Goal: Task Accomplishment & Management: Use online tool/utility

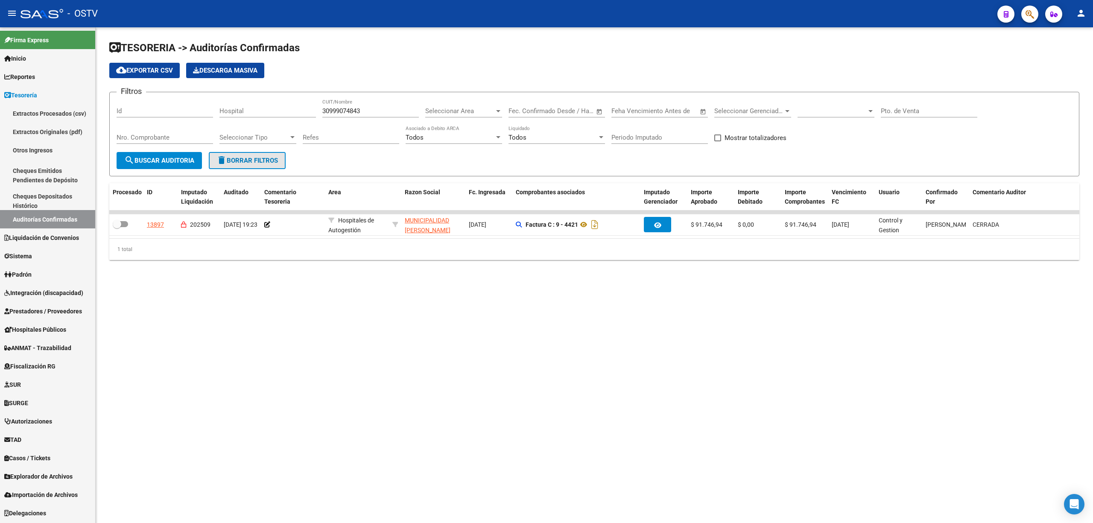
click at [243, 159] on span "delete Borrar Filtros" at bounding box center [246, 161] width 61 height 8
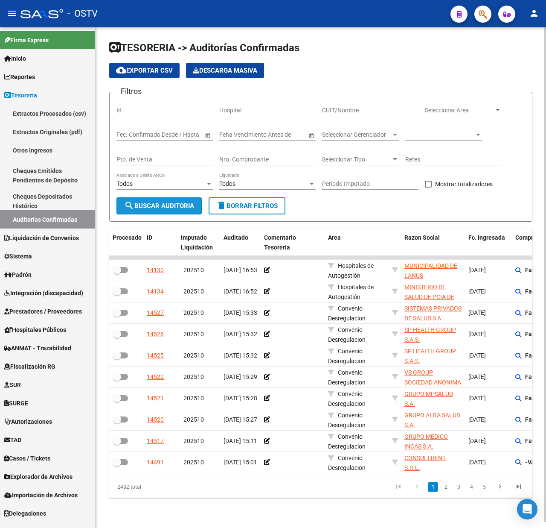
click at [164, 204] on span "search Buscar Auditoria" at bounding box center [159, 206] width 70 height 8
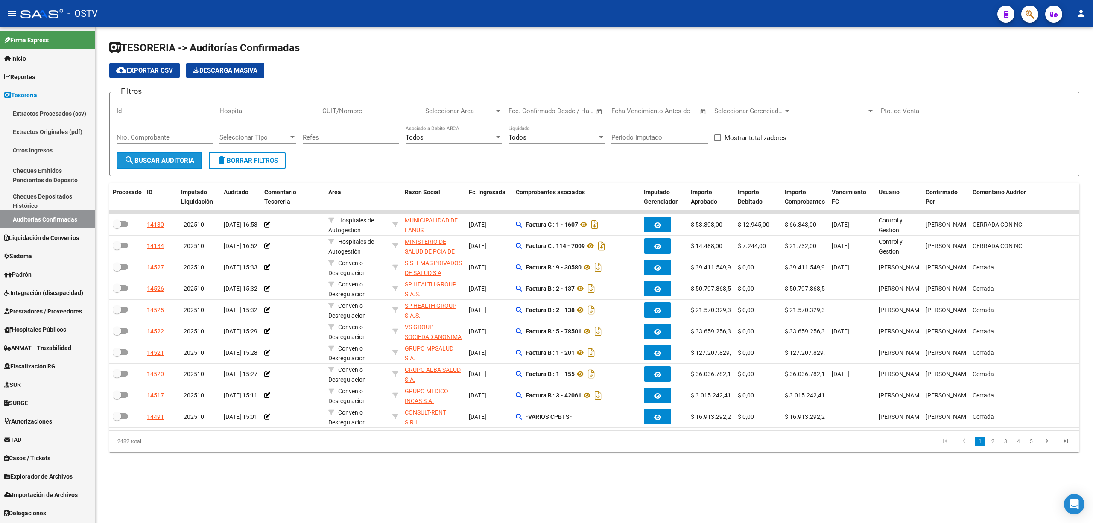
click at [154, 157] on span "search Buscar Auditoria" at bounding box center [159, 161] width 70 height 8
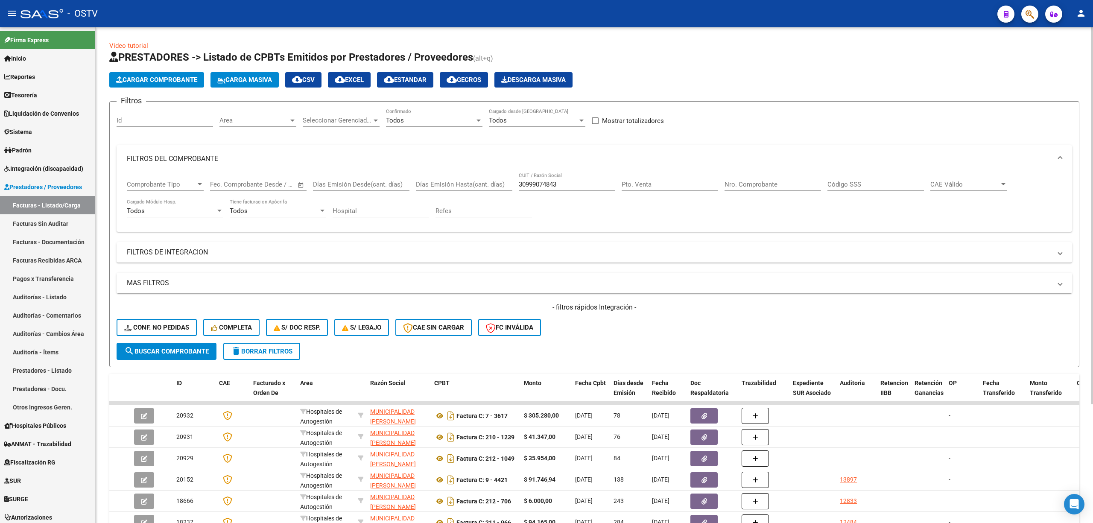
scroll to position [114, 0]
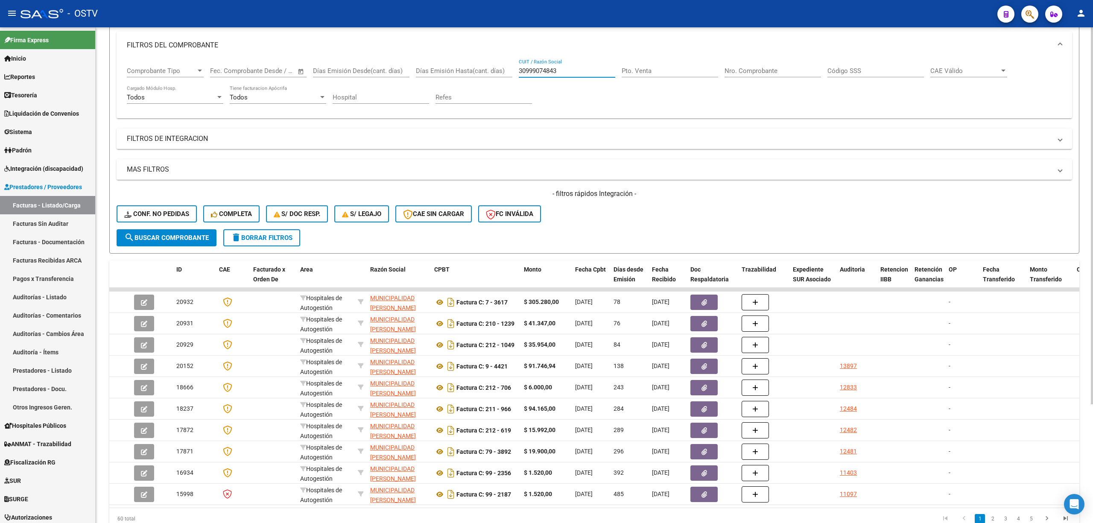
drag, startPoint x: 575, startPoint y: 70, endPoint x: 480, endPoint y: 76, distance: 95.3
click at [480, 76] on div "Comprobante Tipo Comprobante Tipo Fecha inicio – Fecha fin Fec. Comprobante Des…" at bounding box center [594, 85] width 935 height 53
paste input "711560099"
type input "30711560099"
click at [181, 234] on span "search Buscar Comprobante" at bounding box center [166, 238] width 85 height 8
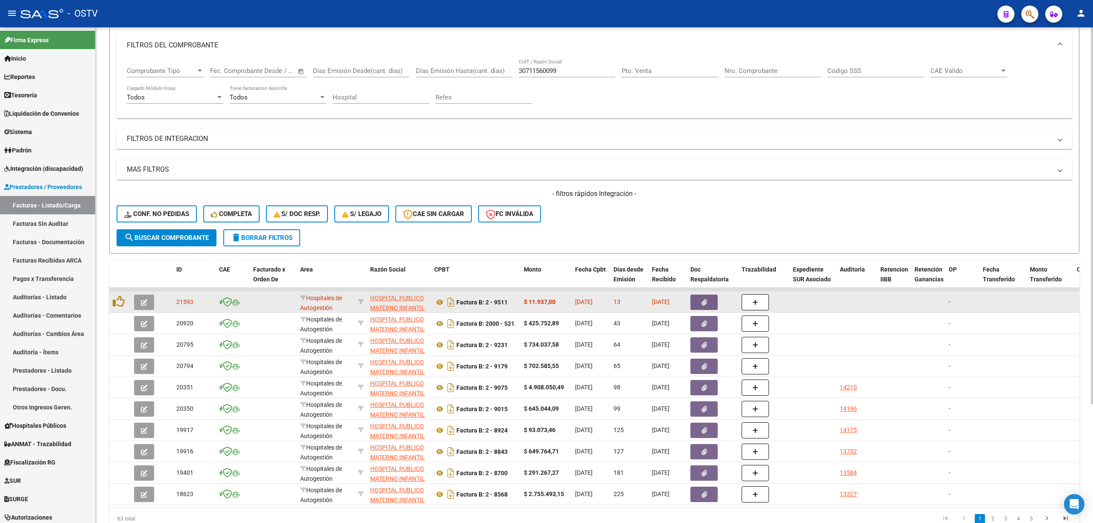
scroll to position [155, 0]
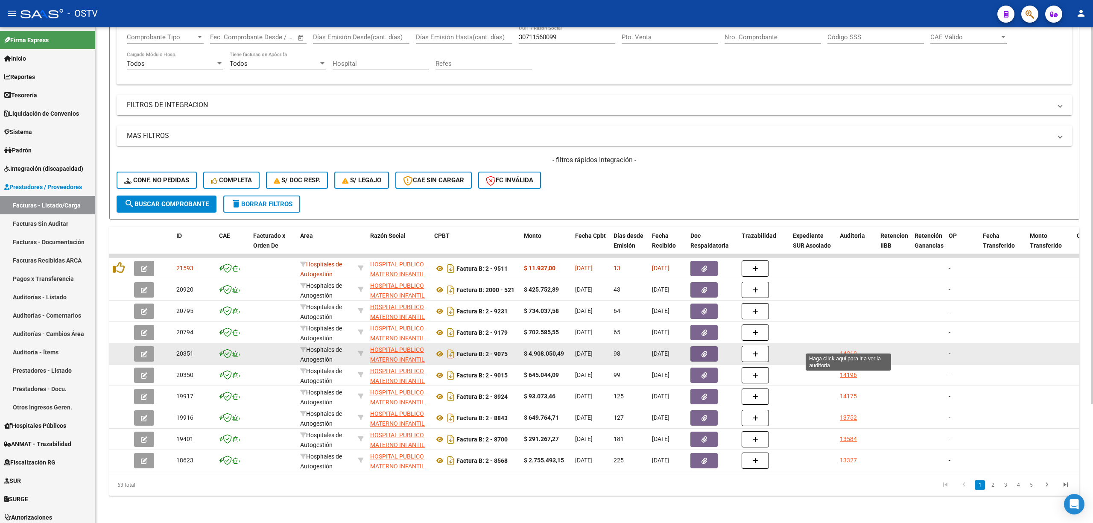
click at [849, 349] on div "14210" at bounding box center [848, 354] width 17 height 10
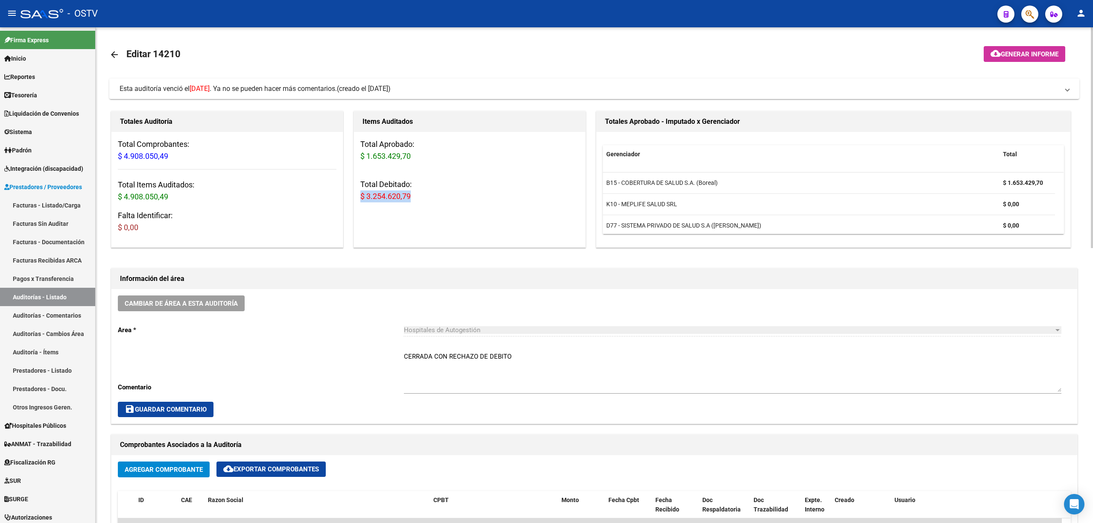
drag, startPoint x: 419, startPoint y: 196, endPoint x: 357, endPoint y: 195, distance: 61.9
click at [357, 195] on div "Total Aprobado: $ 1.653.429,70 Total Debitado: $ 3.254.620,79" at bounding box center [469, 174] width 231 height 84
copy span "$ 3.254.620,79"
click at [117, 51] on mat-icon "arrow_back" at bounding box center [114, 55] width 10 height 10
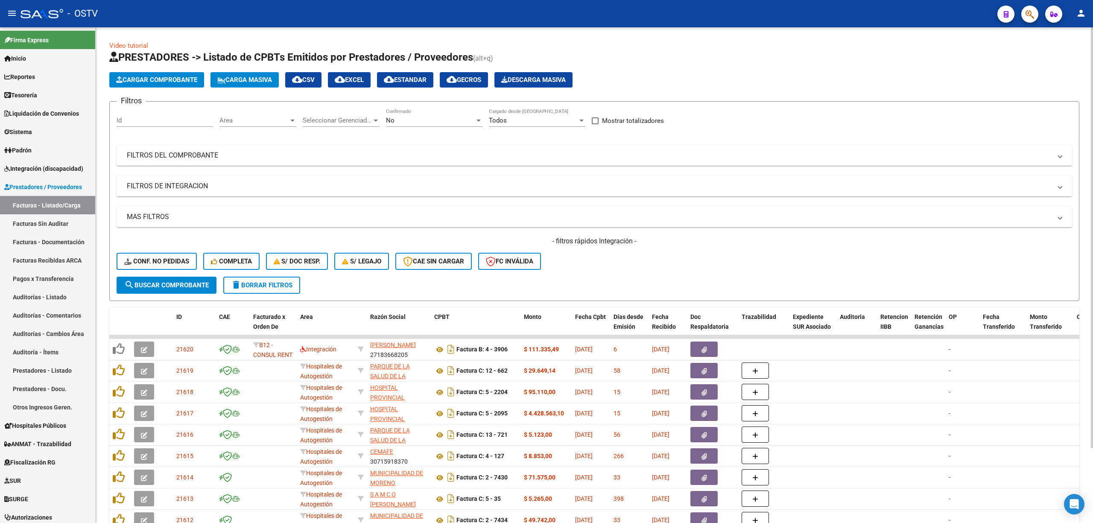
click at [543, 156] on mat-panel-title "FILTROS DEL COMPROBANTE" at bounding box center [589, 155] width 924 height 9
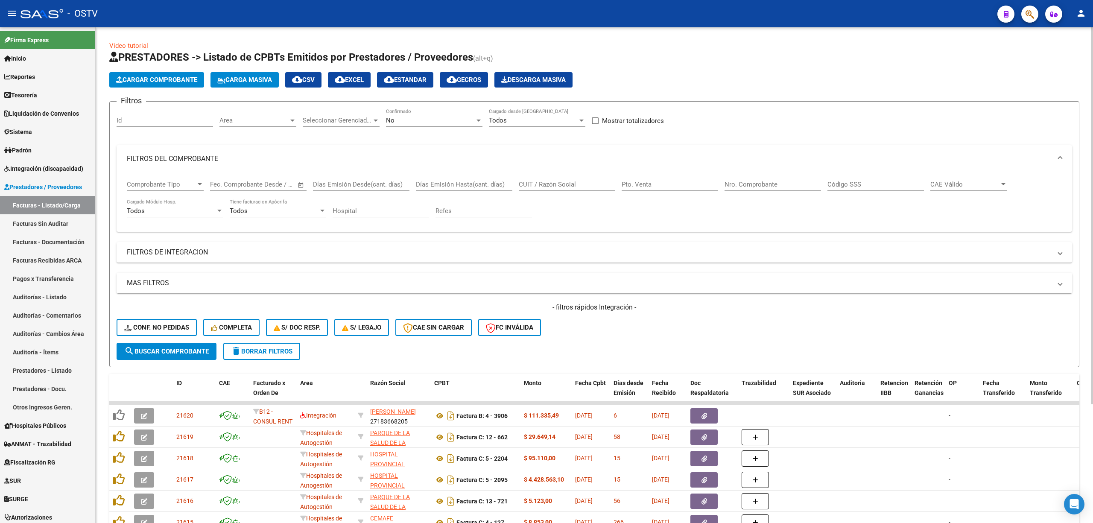
click at [392, 120] on span "No" at bounding box center [390, 121] width 9 height 8
drag, startPoint x: 396, startPoint y: 84, endPoint x: 441, endPoint y: 89, distance: 45.6
click at [396, 83] on span "Todos" at bounding box center [434, 82] width 96 height 19
paste input "30711560099"
type input "30711560099"
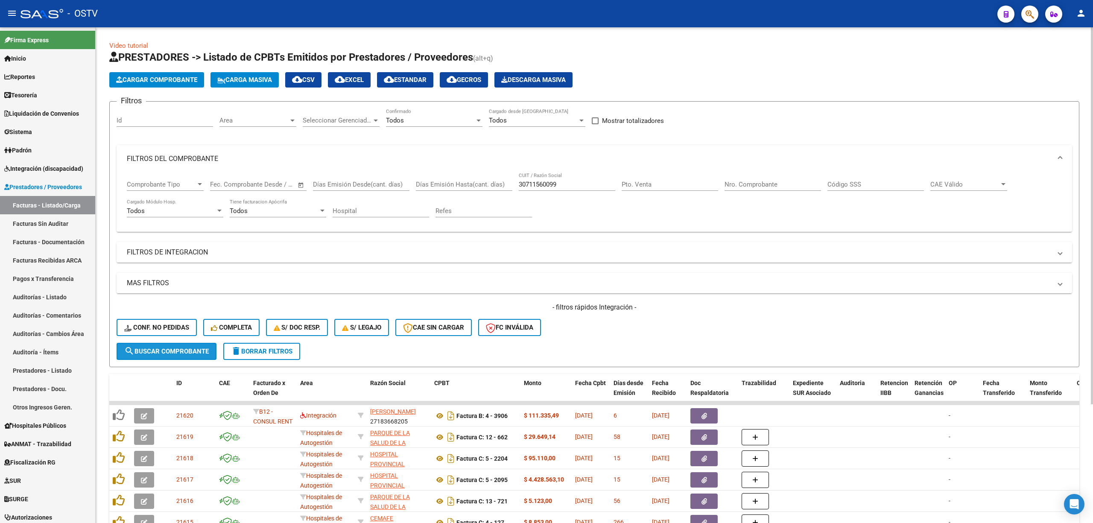
click at [155, 353] on span "search Buscar Comprobante" at bounding box center [166, 351] width 85 height 8
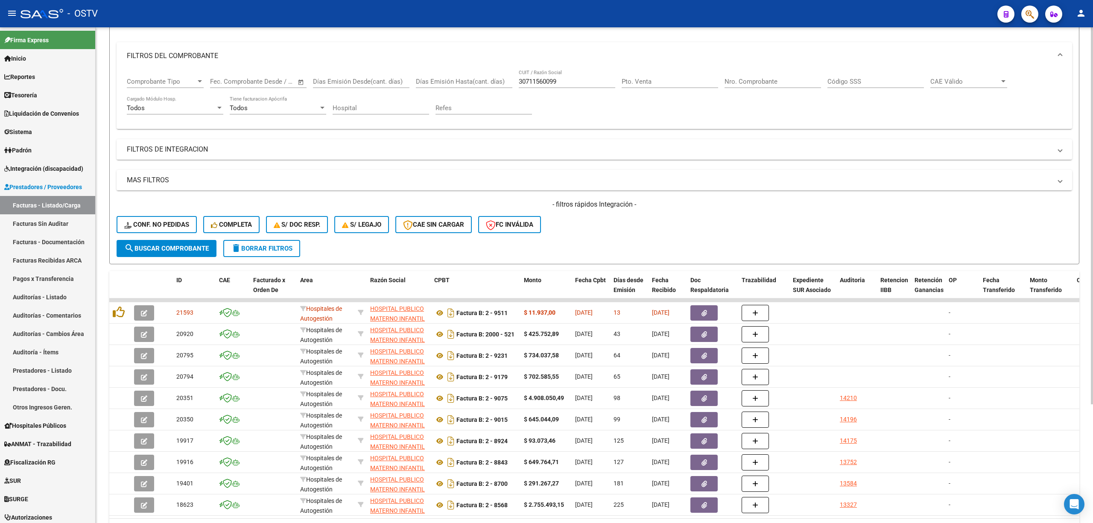
scroll to position [114, 0]
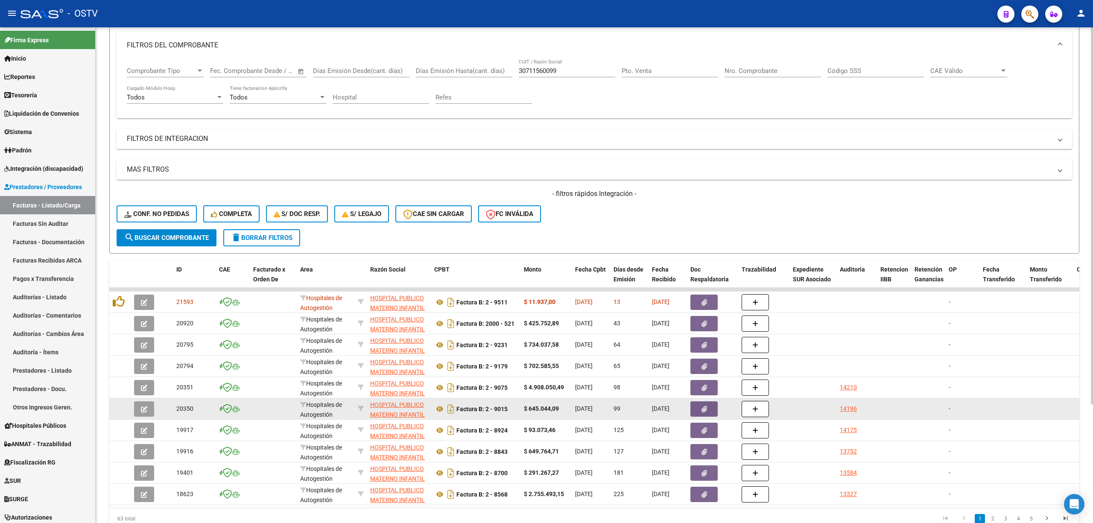
drag, startPoint x: 850, startPoint y: 408, endPoint x: 845, endPoint y: 408, distance: 4.7
click at [845, 408] on div "14196" at bounding box center [848, 409] width 17 height 10
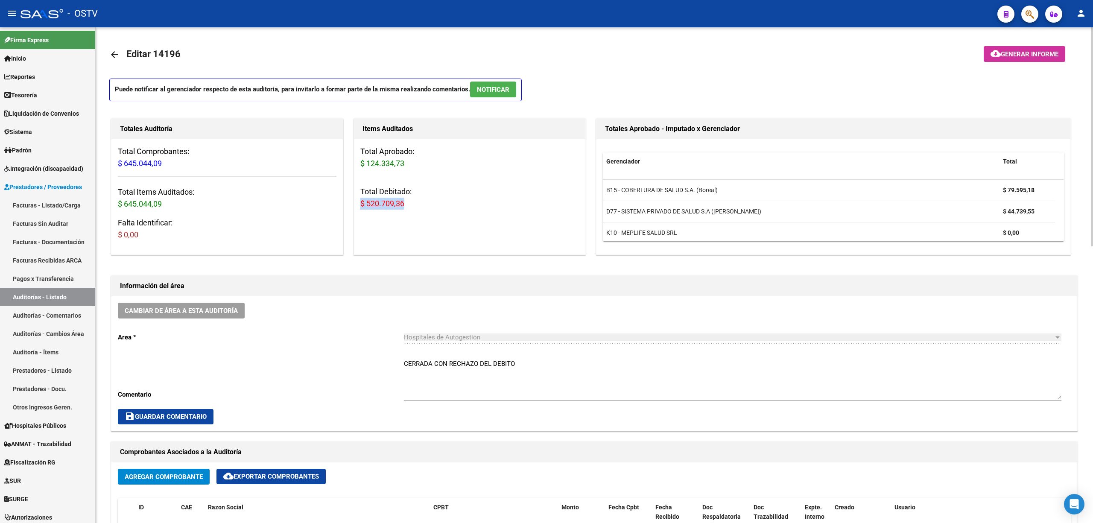
drag, startPoint x: 405, startPoint y: 204, endPoint x: 362, endPoint y: 211, distance: 43.6
click at [362, 211] on div "Total Aprobado: $ 124.334,73 Total Debitado: $ 520.709,36" at bounding box center [469, 181] width 231 height 84
copy span "$ 520.709,36"
click at [52, 295] on link "Auditorías - Listado" at bounding box center [47, 297] width 95 height 18
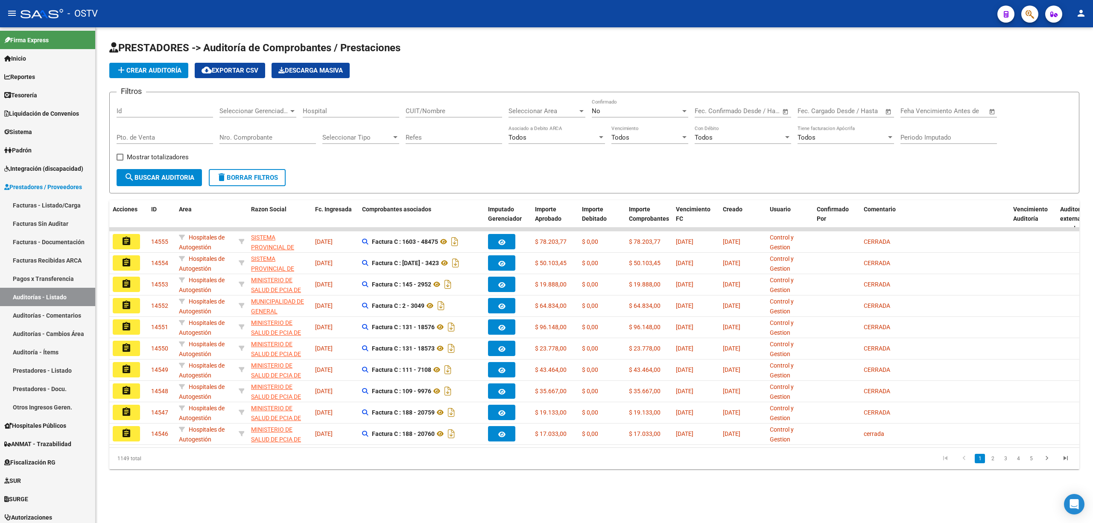
click at [428, 112] on input "CUIT/Nombre" at bounding box center [453, 111] width 96 height 8
paste input "30711560099"
type input "30711560099"
click at [598, 111] on span "No" at bounding box center [596, 111] width 9 height 8
click at [602, 67] on span "Todos" at bounding box center [640, 72] width 96 height 19
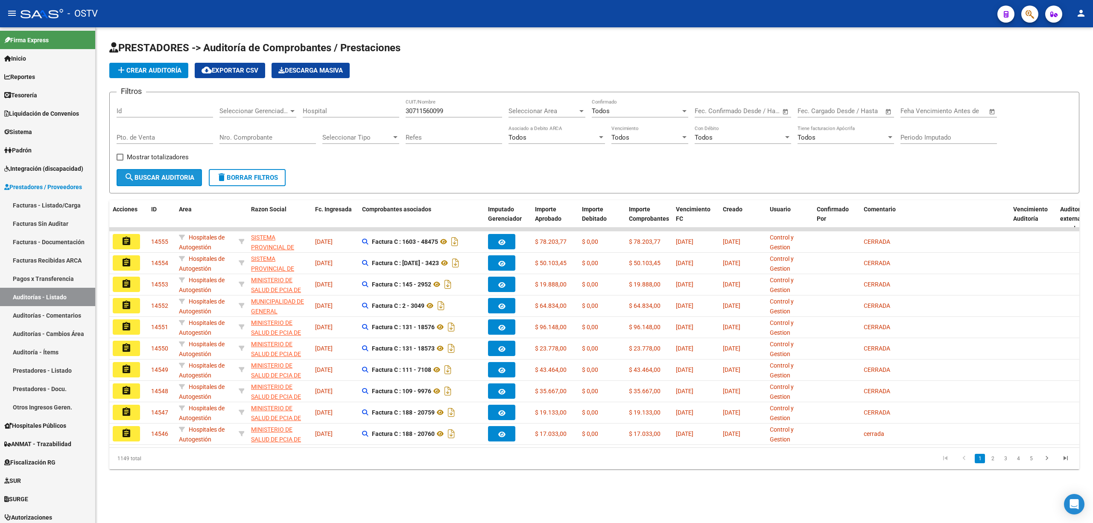
click at [171, 177] on span "search Buscar Auditoria" at bounding box center [159, 178] width 70 height 8
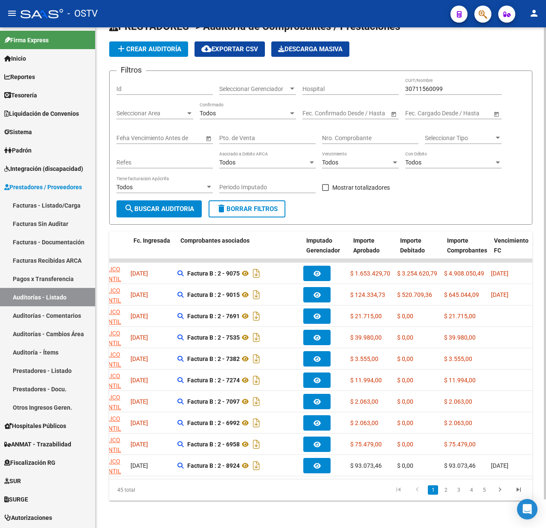
scroll to position [0, 181]
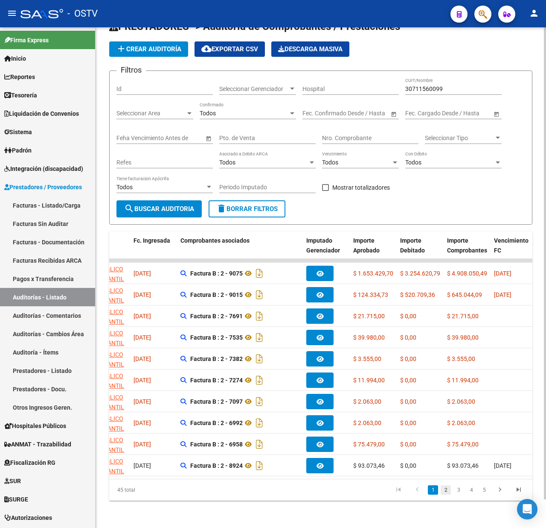
click at [446, 490] on link "2" at bounding box center [446, 489] width 10 height 9
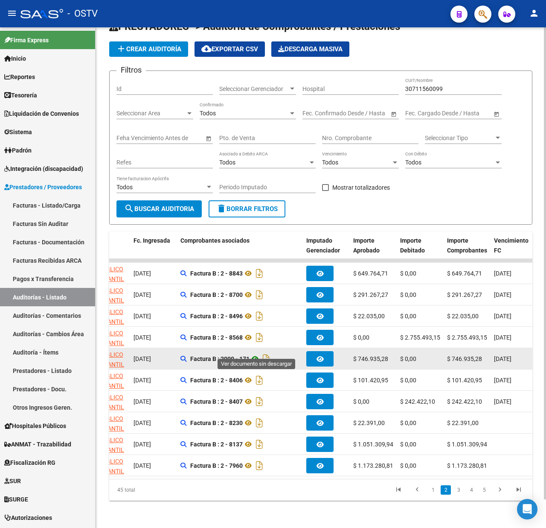
click at [256, 353] on icon at bounding box center [255, 358] width 11 height 10
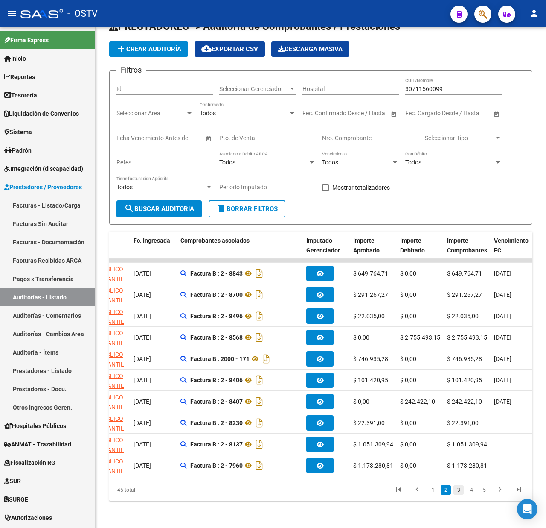
click at [458, 489] on link "3" at bounding box center [459, 489] width 10 height 9
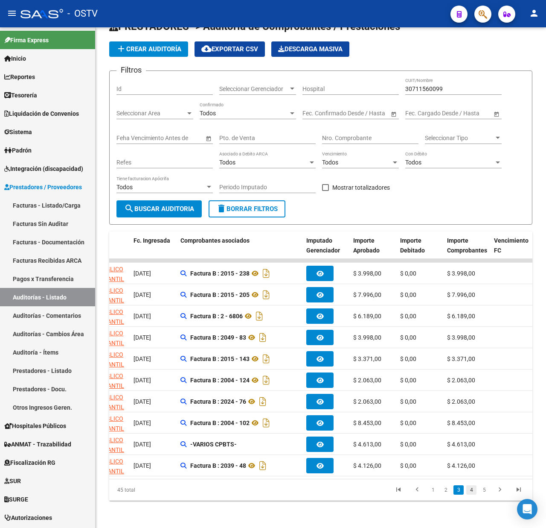
click at [471, 487] on link "4" at bounding box center [471, 489] width 10 height 9
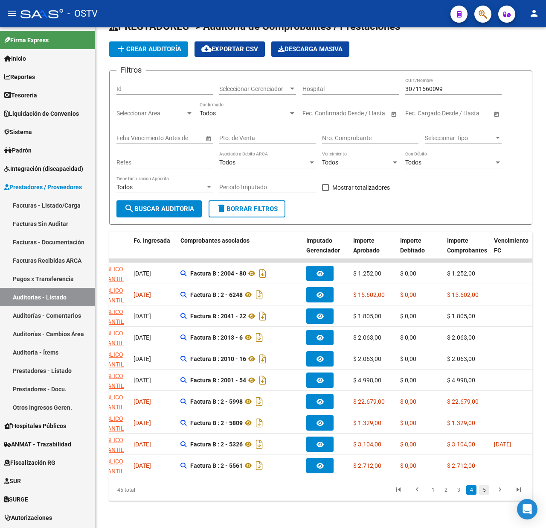
click at [486, 490] on link "5" at bounding box center [484, 489] width 10 height 9
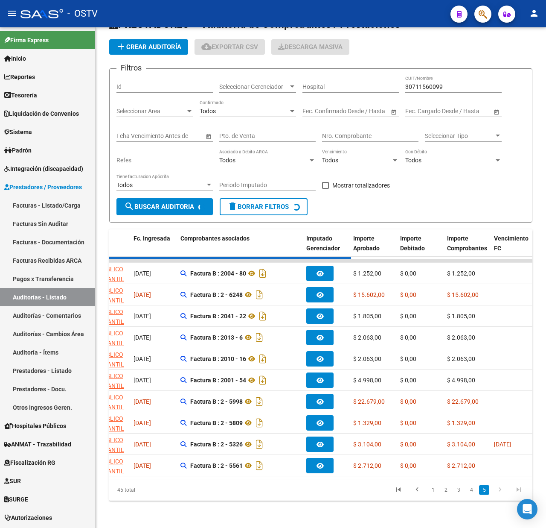
scroll to position [0, 0]
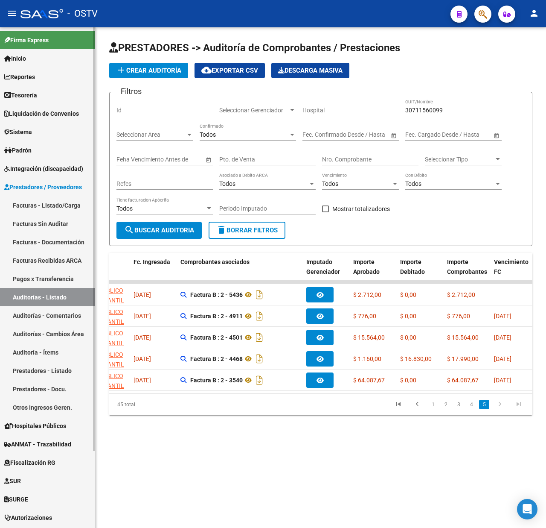
click at [50, 200] on link "Facturas - Listado/Carga" at bounding box center [47, 205] width 95 height 18
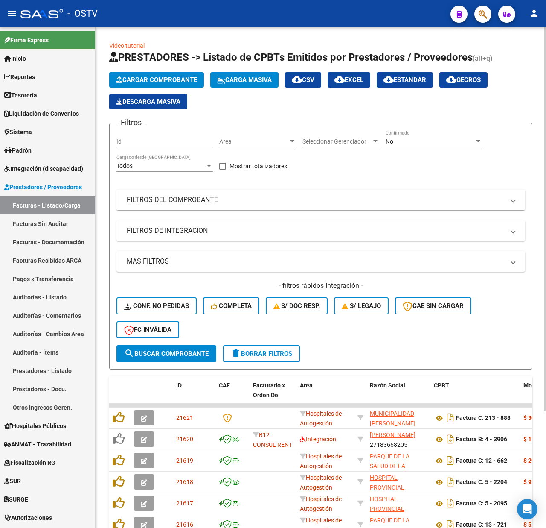
click at [262, 198] on mat-panel-title "FILTROS DEL COMPROBANTE" at bounding box center [316, 199] width 378 height 9
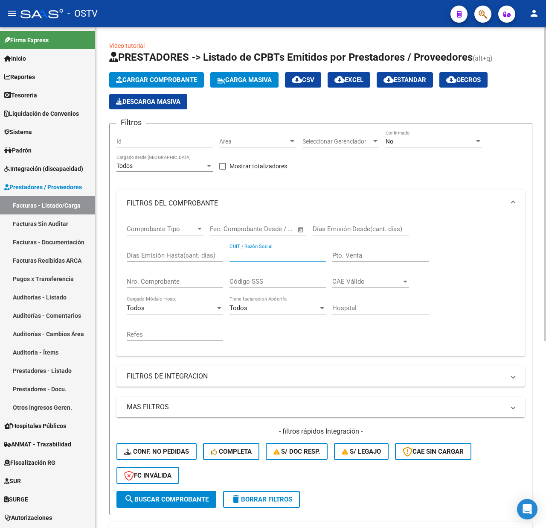
click at [248, 255] on input "CUIT / Razón Social" at bounding box center [278, 255] width 96 height 8
paste input "30711560099"
type input "30711560099"
click at [170, 501] on span "search Buscar Comprobante" at bounding box center [166, 499] width 85 height 8
click at [165, 279] on input "Nro. Comprobante" at bounding box center [175, 281] width 96 height 8
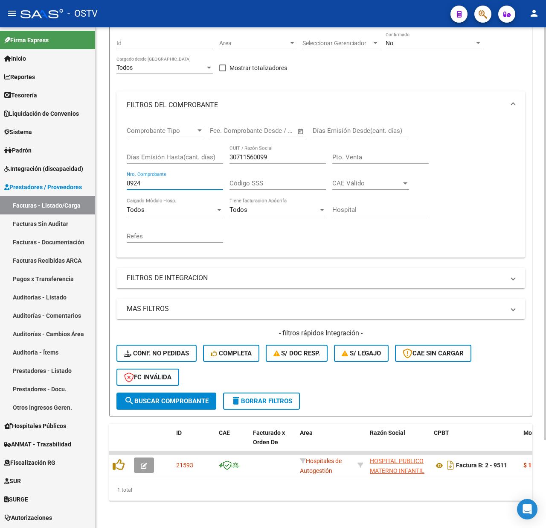
scroll to position [106, 0]
type input "8924"
click at [163, 397] on span "search Buscar Comprobante" at bounding box center [166, 401] width 85 height 8
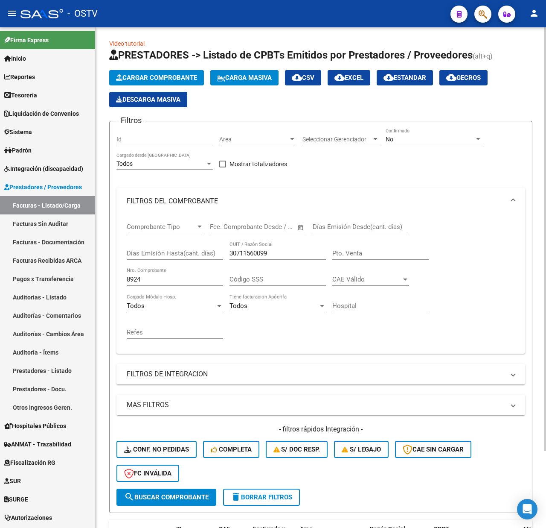
scroll to position [0, 0]
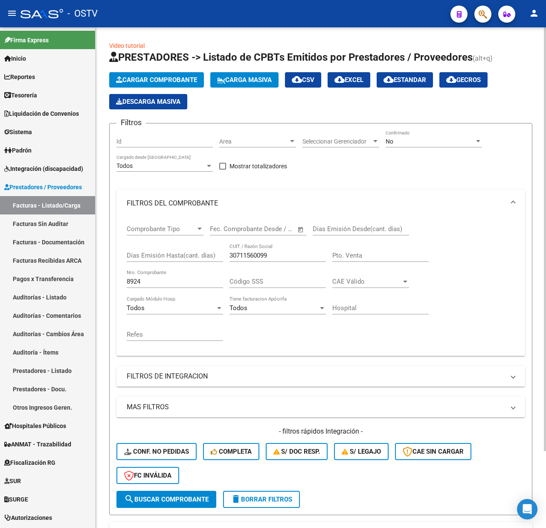
click at [412, 142] on div "No" at bounding box center [430, 141] width 89 height 7
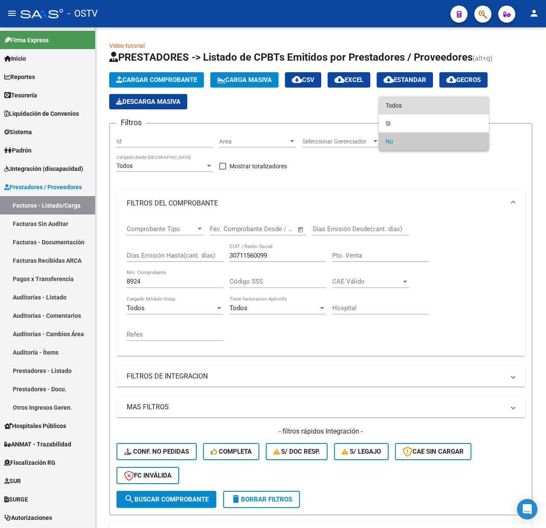
click at [395, 102] on span "Todos" at bounding box center [434, 105] width 96 height 18
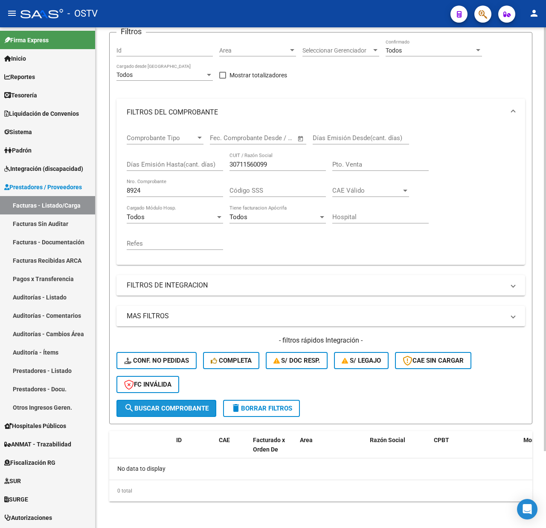
click at [178, 405] on span "search Buscar Comprobante" at bounding box center [166, 408] width 85 height 8
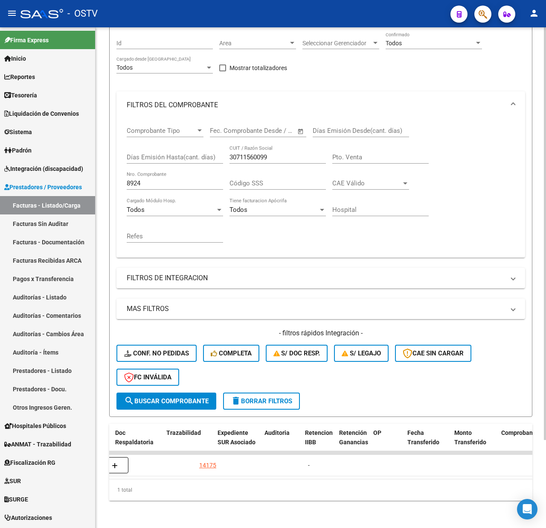
scroll to position [0, 574]
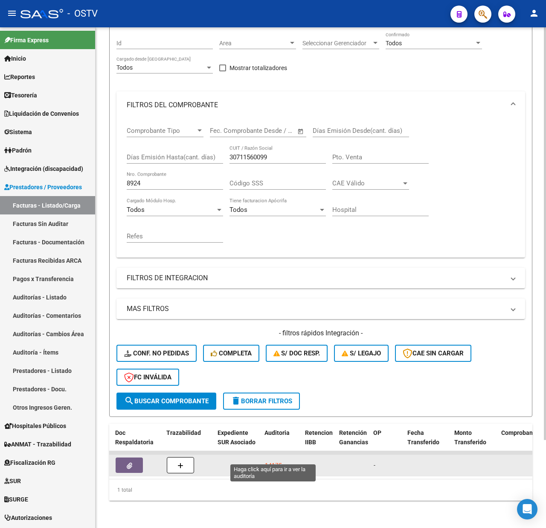
click at [272, 460] on div "14175" at bounding box center [273, 465] width 17 height 10
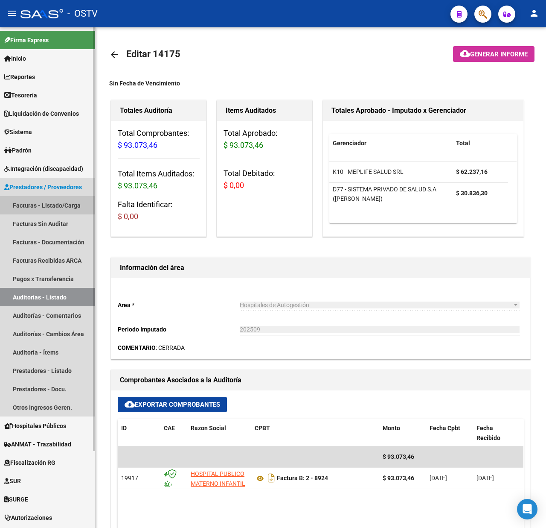
click at [35, 201] on link "Facturas - Listado/Carga" at bounding box center [47, 205] width 95 height 18
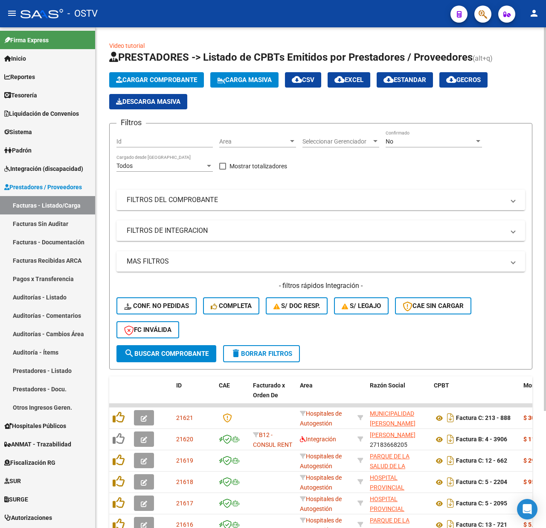
click at [155, 200] on mat-panel-title "FILTROS DEL COMPROBANTE" at bounding box center [316, 199] width 378 height 9
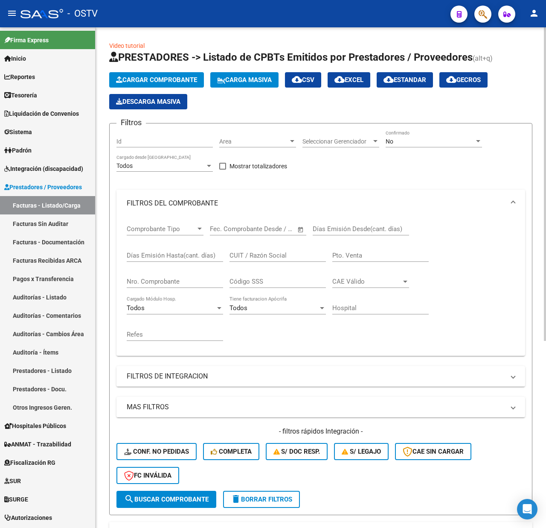
click at [284, 254] on input "CUIT / Razón Social" at bounding box center [278, 255] width 96 height 8
paste input "30711560099"
type input "30711560099"
click at [399, 142] on div "No" at bounding box center [430, 141] width 89 height 7
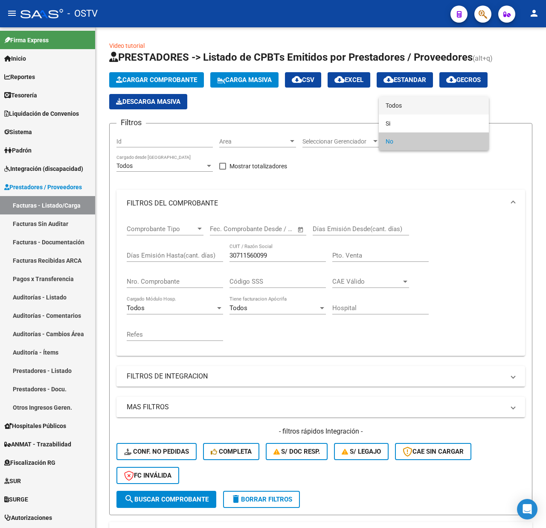
click at [397, 104] on span "Todos" at bounding box center [434, 105] width 96 height 18
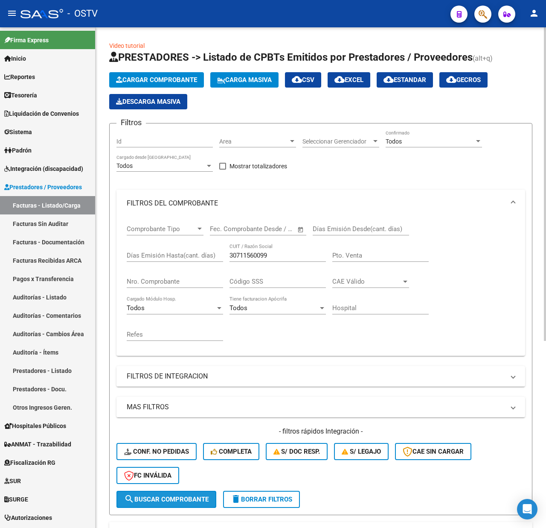
click at [163, 495] on span "search Buscar Comprobante" at bounding box center [166, 499] width 85 height 8
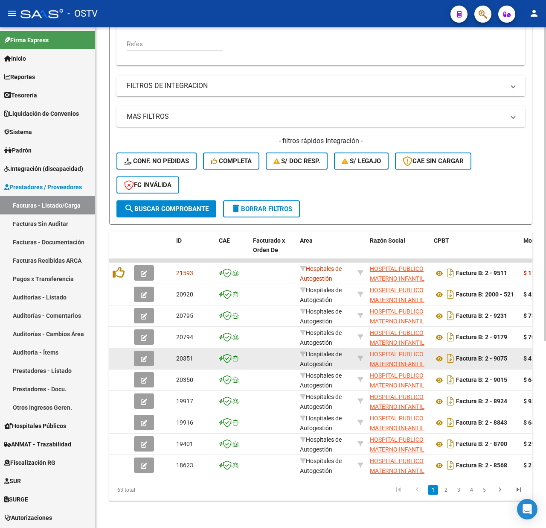
scroll to position [299, 0]
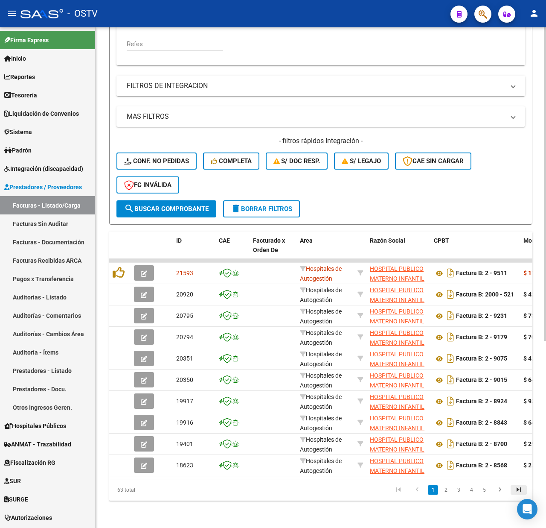
click at [518, 489] on icon "go to last page" at bounding box center [518, 490] width 11 height 10
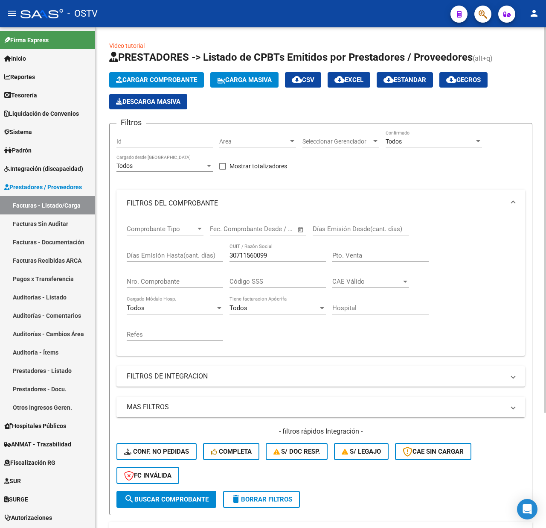
scroll to position [57, 0]
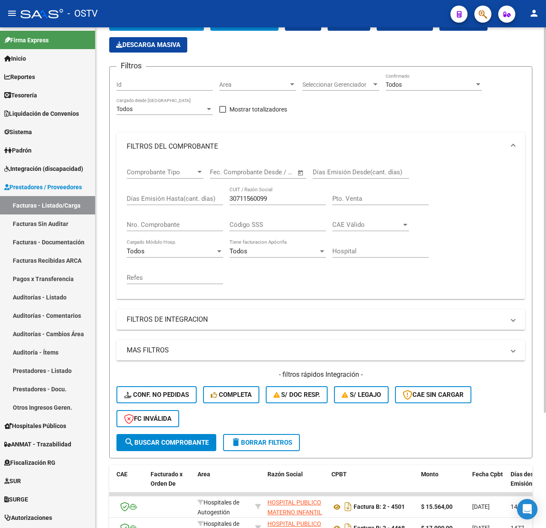
click at [163, 222] on input "Nro. Comprobante" at bounding box center [175, 225] width 96 height 8
click at [161, 439] on span "search Buscar Comprobante" at bounding box center [166, 442] width 85 height 8
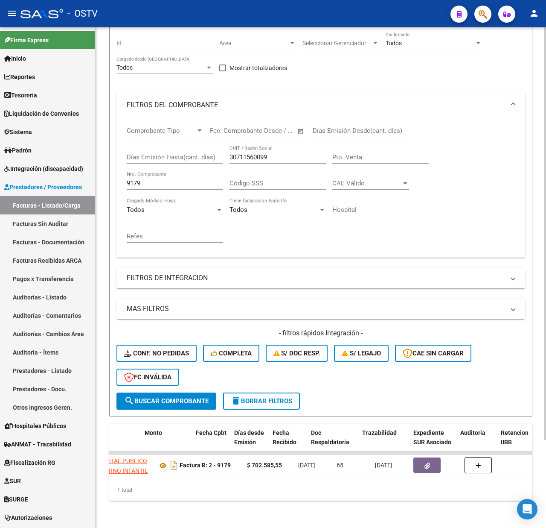
scroll to position [0, 379]
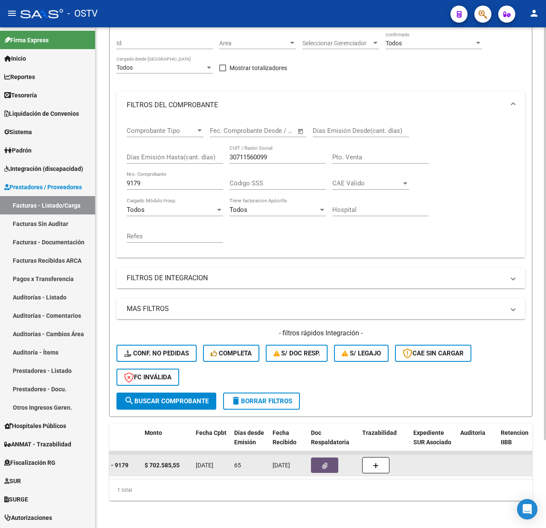
click at [324, 462] on icon "button" at bounding box center [325, 465] width 6 height 6
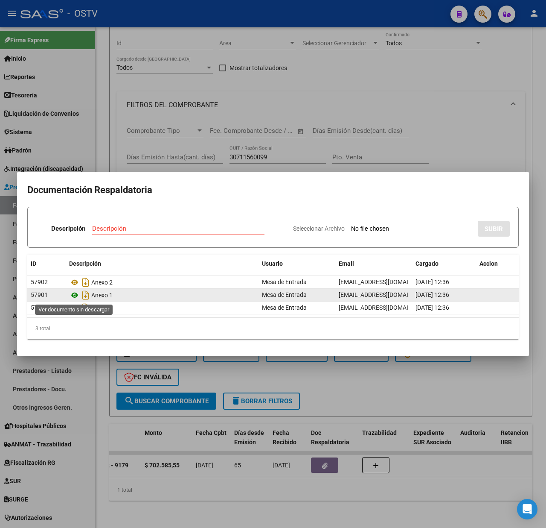
click at [76, 295] on icon at bounding box center [74, 295] width 11 height 10
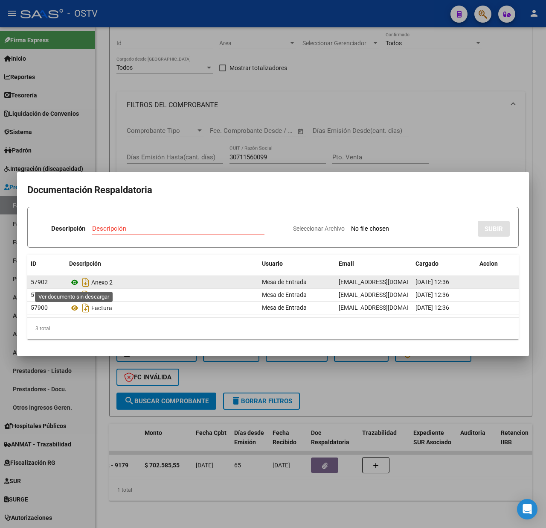
click at [74, 283] on icon at bounding box center [74, 282] width 11 height 10
click at [98, 283] on div "Anexo 2" at bounding box center [162, 282] width 186 height 14
click at [77, 281] on icon at bounding box center [74, 282] width 11 height 10
click at [74, 282] on icon at bounding box center [74, 282] width 11 height 10
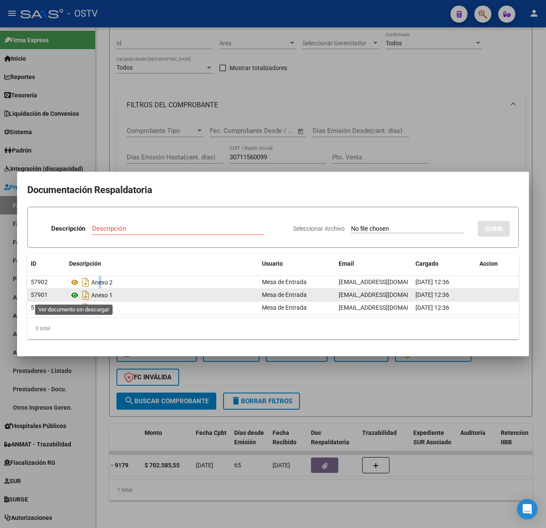
click at [73, 292] on icon at bounding box center [74, 295] width 11 height 10
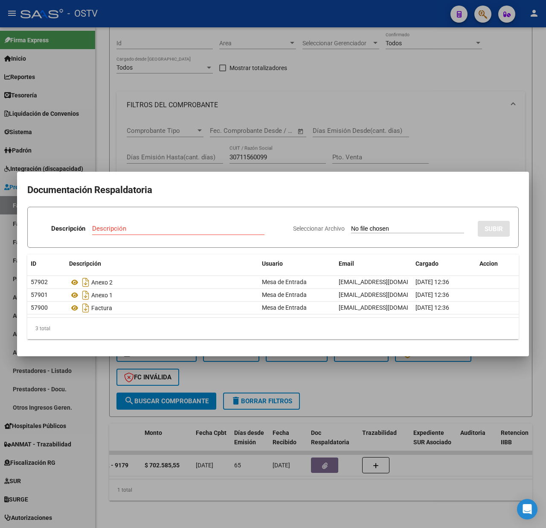
click at [298, 152] on div at bounding box center [273, 264] width 546 height 528
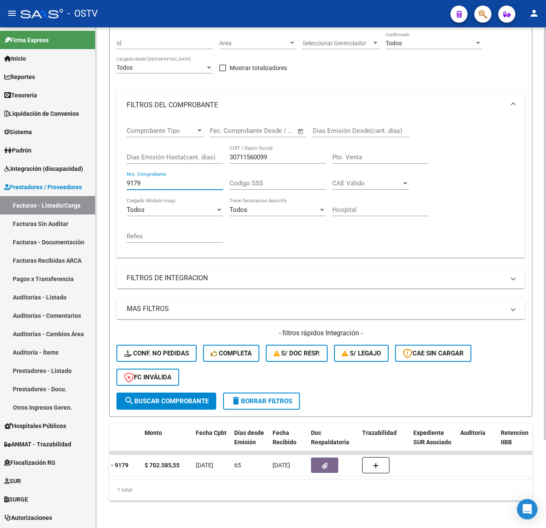
drag, startPoint x: 145, startPoint y: 177, endPoint x: 111, endPoint y: 176, distance: 34.1
click at [111, 176] on form "Filtros Id Area Area Seleccionar Gerenciador Seleccionar Gerenciador Todos Conf…" at bounding box center [320, 221] width 423 height 392
type input "9075"
click at [193, 397] on span "search Buscar Comprobante" at bounding box center [166, 401] width 85 height 8
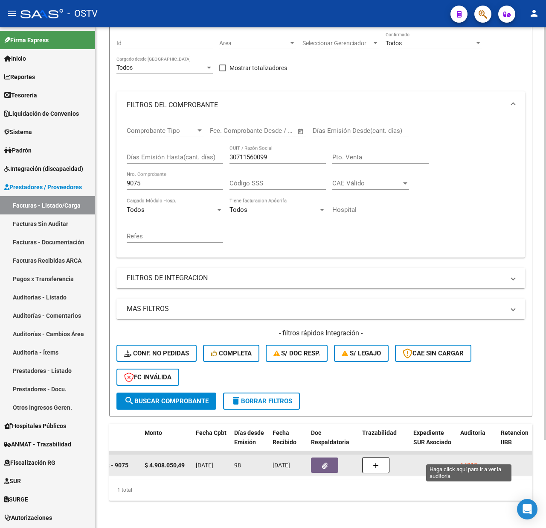
click at [468, 460] on div "14210" at bounding box center [469, 465] width 17 height 10
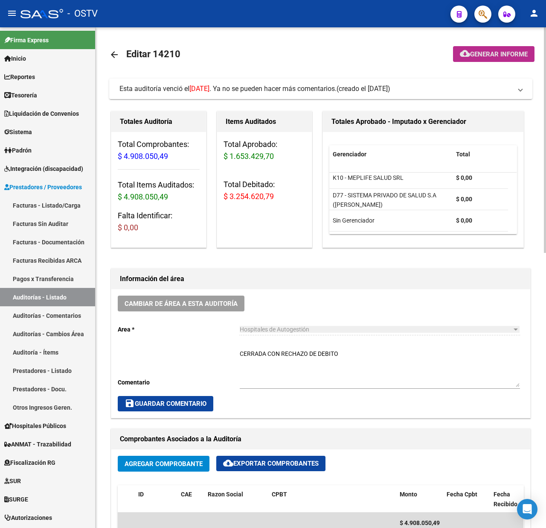
click at [486, 52] on span "Generar informe" at bounding box center [499, 54] width 58 height 8
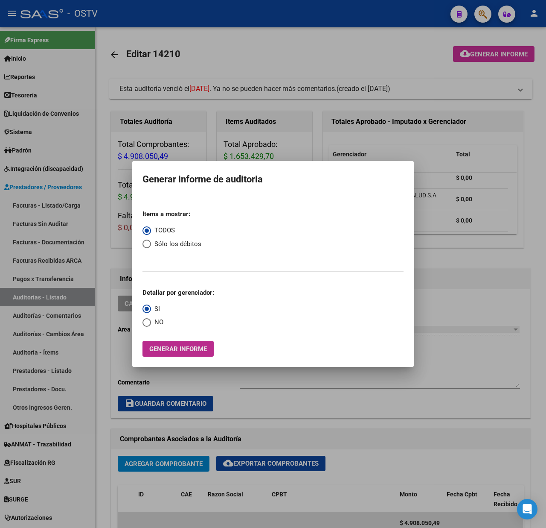
click at [170, 346] on span "Generar informe" at bounding box center [178, 349] width 58 height 8
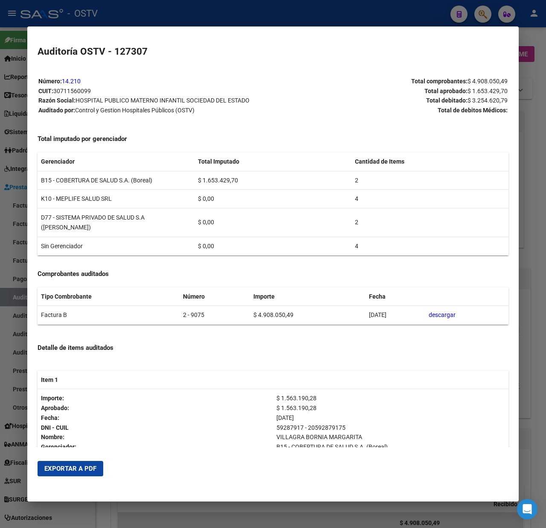
click at [522, 35] on div at bounding box center [273, 264] width 546 height 528
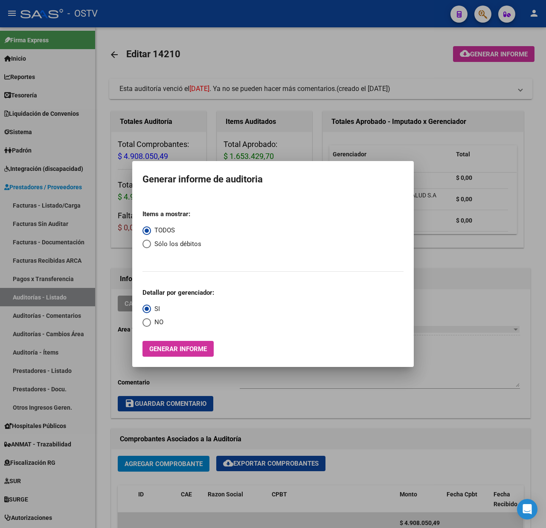
click at [267, 95] on div at bounding box center [273, 264] width 546 height 528
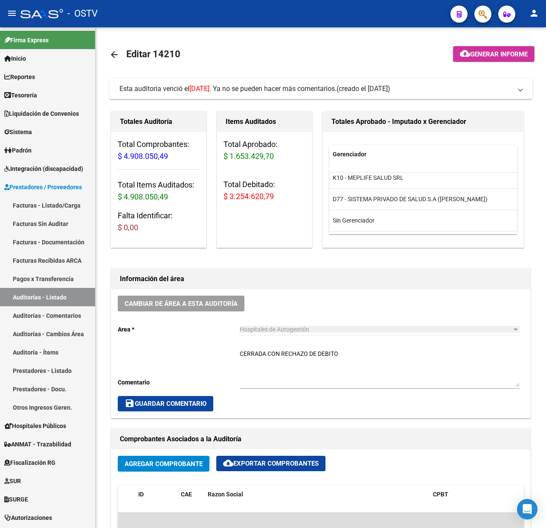
scroll to position [26, 0]
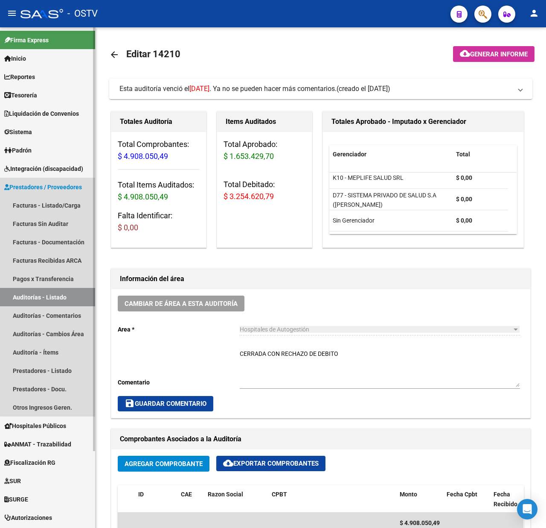
click at [52, 294] on link "Auditorías - Listado" at bounding box center [47, 297] width 95 height 18
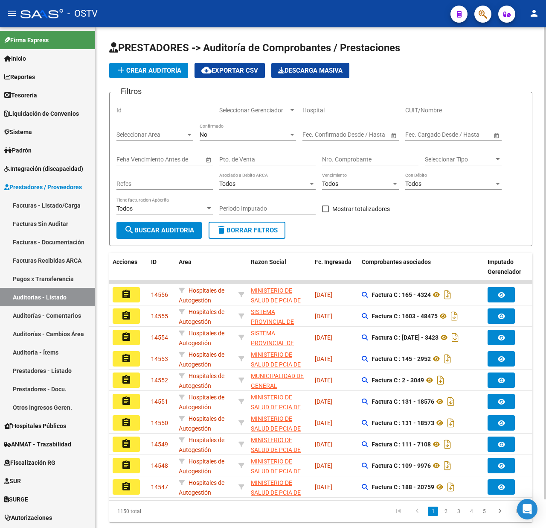
click at [212, 132] on div "No" at bounding box center [244, 134] width 89 height 7
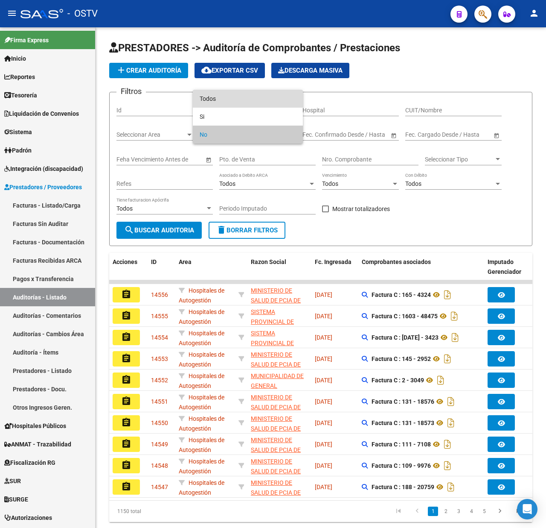
click at [213, 94] on span "Todos" at bounding box center [248, 99] width 96 height 18
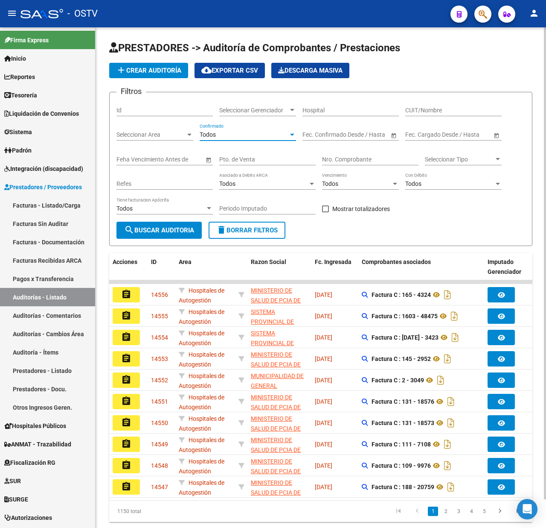
click at [419, 110] on input "CUIT/Nombre" at bounding box center [453, 110] width 96 height 7
paste input "30999074843"
click at [155, 230] on span "search Buscar Auditoria" at bounding box center [159, 230] width 70 height 8
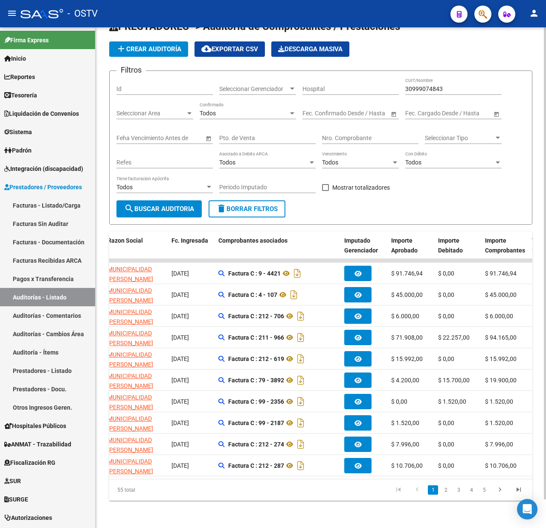
scroll to position [0, 126]
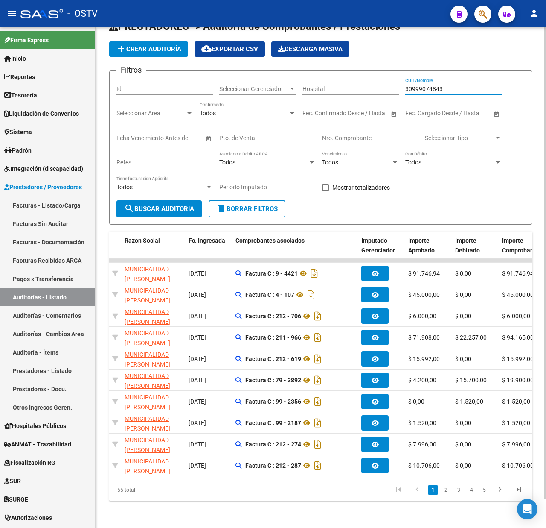
drag, startPoint x: 455, startPoint y: 79, endPoint x: 391, endPoint y: 82, distance: 64.1
click at [391, 82] on div "Filtros Id Seleccionar Gerenciador Seleccionar Gerenciador Hospital 30999074843…" at bounding box center [321, 139] width 409 height 122
paste input "660716757"
click at [174, 205] on span "search Buscar Auditoria" at bounding box center [159, 209] width 70 height 8
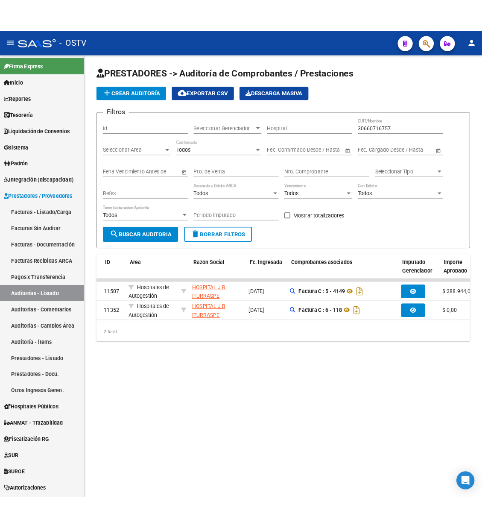
scroll to position [0, 145]
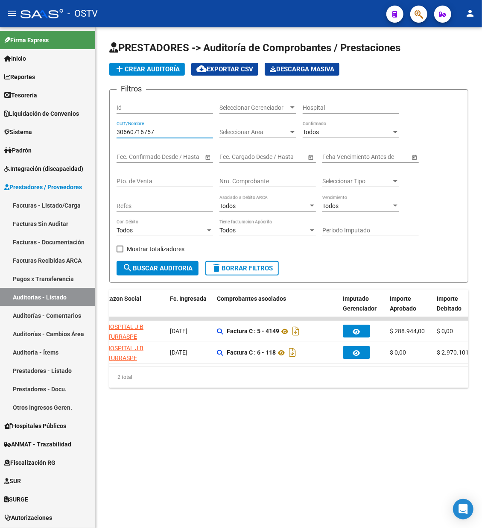
drag, startPoint x: 163, startPoint y: 130, endPoint x: 95, endPoint y: 128, distance: 68.3
click at [95, 128] on mat-sidenav-container "Firma Express Inicio Calendario SSS Instructivos Contacto OS Reportes Tablero d…" at bounding box center [241, 277] width 482 height 500
paste input "7415777"
click at [165, 264] on span "search Buscar Auditoria" at bounding box center [157, 268] width 70 height 8
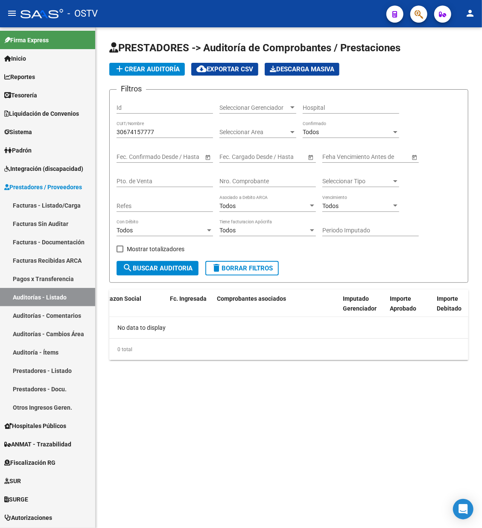
scroll to position [0, 0]
drag, startPoint x: 181, startPoint y: 130, endPoint x: 86, endPoint y: 140, distance: 95.8
click at [86, 140] on mat-sidenav-container "Firma Express Inicio Calendario SSS Instructivos Contacto OS Reportes Tablero d…" at bounding box center [241, 277] width 482 height 500
paste input "963102"
click at [155, 267] on span "search Buscar Auditoria" at bounding box center [157, 268] width 70 height 8
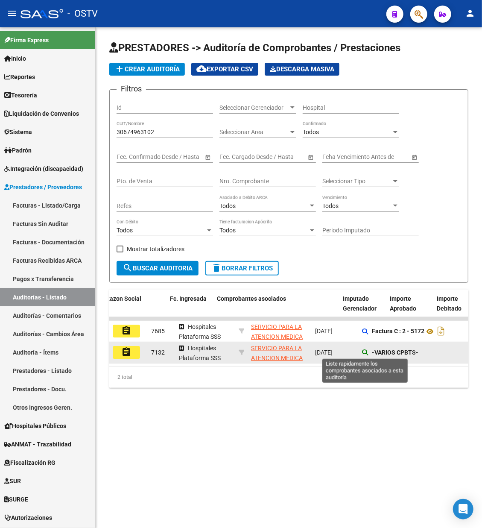
click at [364, 350] on icon at bounding box center [365, 352] width 6 height 6
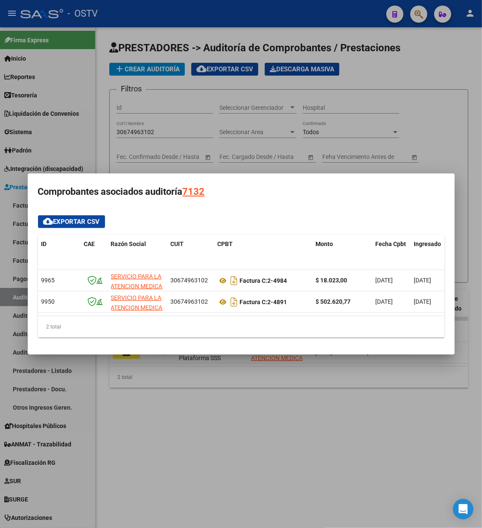
click at [378, 407] on div at bounding box center [241, 264] width 482 height 528
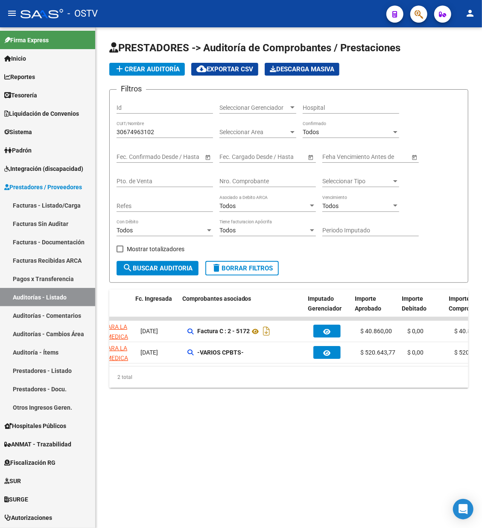
scroll to position [0, 197]
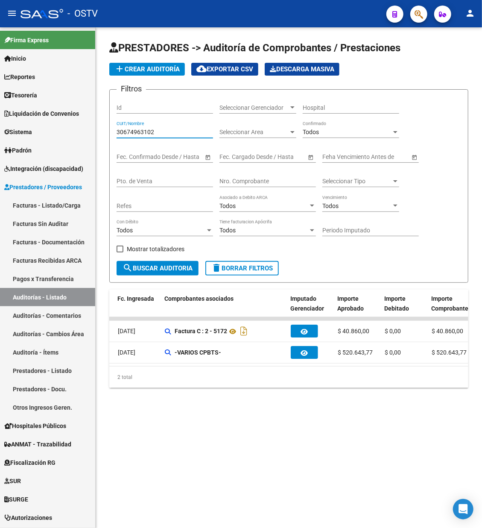
drag, startPoint x: 172, startPoint y: 131, endPoint x: 100, endPoint y: 131, distance: 72.6
click at [100, 131] on div "PRESTADORES -> Auditoría de Comprobantes / Prestaciones add Crear Auditoría clo…" at bounding box center [289, 221] width 386 height 388
paste input "6921695"
click at [171, 268] on span "search Buscar Auditoria" at bounding box center [157, 268] width 70 height 8
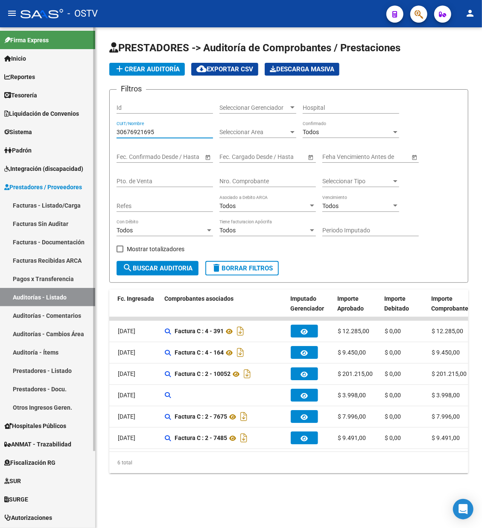
drag, startPoint x: 164, startPoint y: 131, endPoint x: 84, endPoint y: 138, distance: 80.6
click at [84, 138] on mat-sidenav-container "Firma Express Inicio Calendario SSS Instructivos Contacto OS Reportes Tablero d…" at bounding box center [241, 277] width 482 height 500
paste input "84643963"
click at [149, 267] on span "search Buscar Auditoria" at bounding box center [157, 268] width 70 height 8
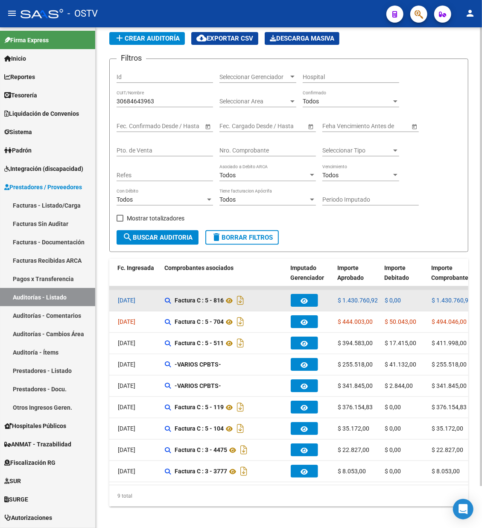
scroll to position [45, 0]
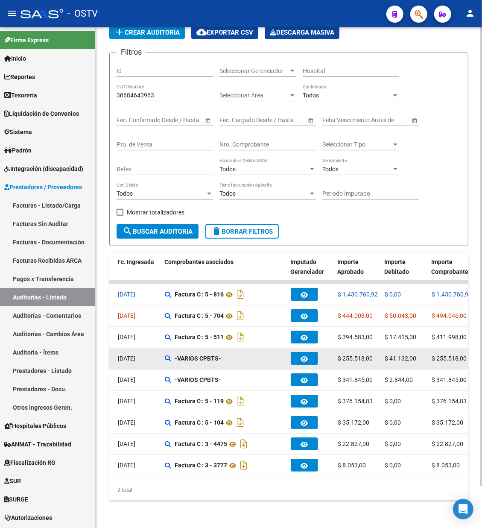
click at [163, 350] on datatable-body-cell "-VARIOS CPBTS-" at bounding box center [224, 358] width 126 height 21
click at [169, 355] on icon at bounding box center [168, 358] width 6 height 6
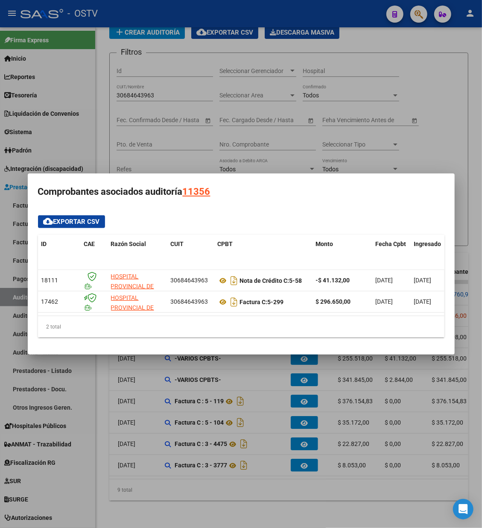
click at [288, 153] on div at bounding box center [241, 264] width 482 height 528
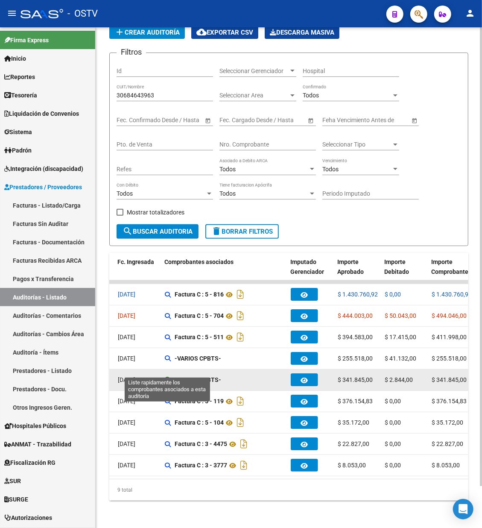
click at [168, 376] on icon at bounding box center [168, 379] width 6 height 6
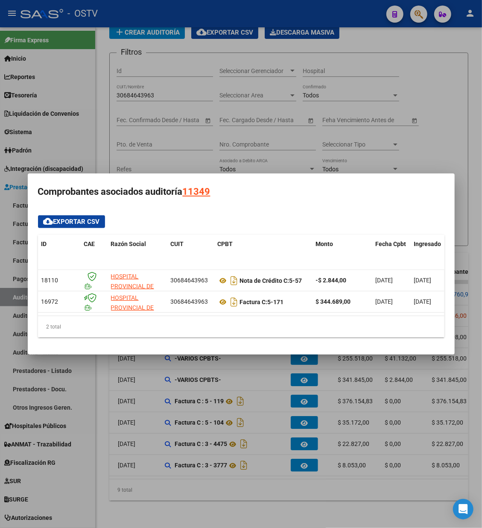
click at [378, 141] on div at bounding box center [241, 264] width 482 height 528
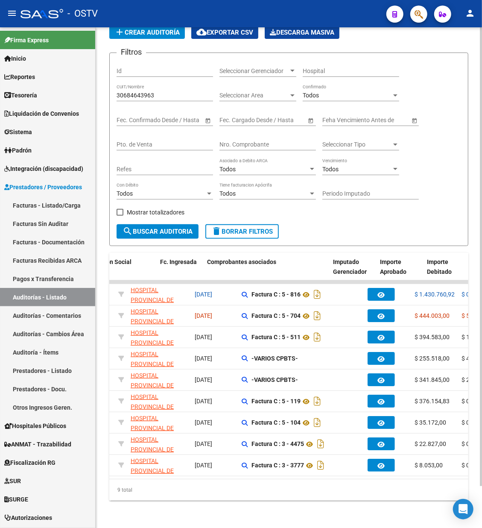
scroll to position [0, 159]
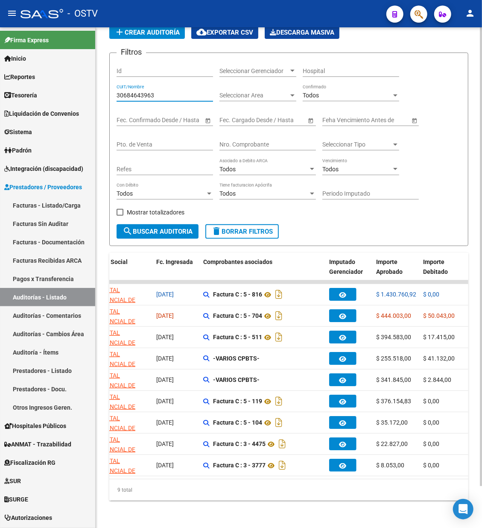
drag, startPoint x: 167, startPoint y: 86, endPoint x: 99, endPoint y: 93, distance: 68.6
click at [99, 92] on div "PRESTADORES -> Auditoría de Comprobantes / Prestaciones add Crear Auditoría clo…" at bounding box center [289, 259] width 386 height 537
paste input "9167434"
click at [154, 227] on span "search Buscar Auditoria" at bounding box center [157, 231] width 70 height 8
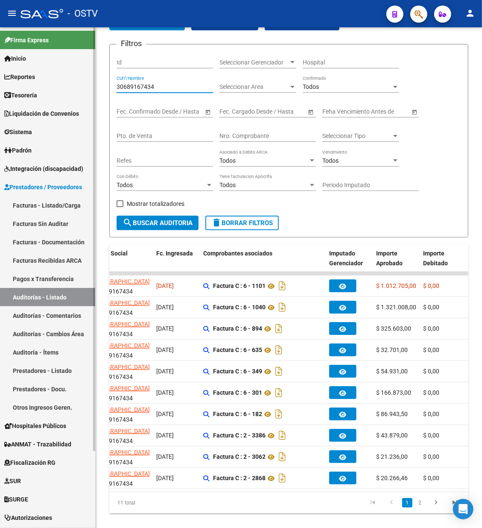
drag, startPoint x: 170, startPoint y: 86, endPoint x: 94, endPoint y: 88, distance: 76.0
click at [94, 88] on mat-sidenav-container "Firma Express Inicio Calendario SSS Instructivos Contacto OS Reportes Tablero d…" at bounding box center [241, 277] width 482 height 500
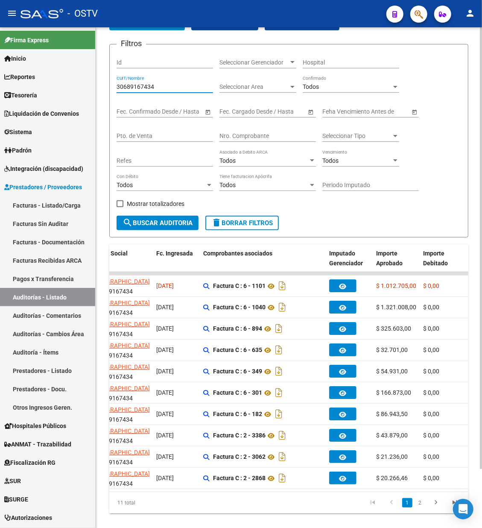
paste input "434955"
click at [146, 218] on button "search Buscar Auditoria" at bounding box center [158, 223] width 82 height 15
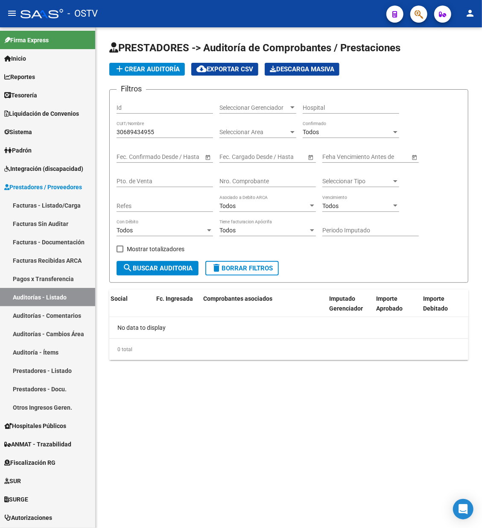
scroll to position [0, 0]
drag, startPoint x: 192, startPoint y: 130, endPoint x: 103, endPoint y: 132, distance: 88.8
click at [103, 132] on div "PRESTADORES -> Auditoría de Comprobantes / Prestaciones add Crear Auditoría clo…" at bounding box center [289, 207] width 386 height 360
paste input "703581796"
type input "30703581796"
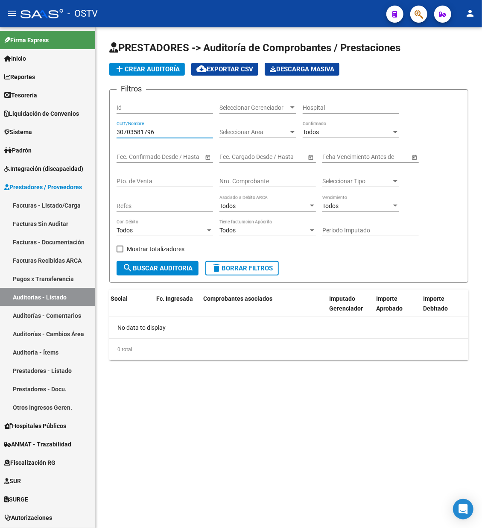
click at [146, 265] on span "search Buscar Auditoria" at bounding box center [157, 268] width 70 height 8
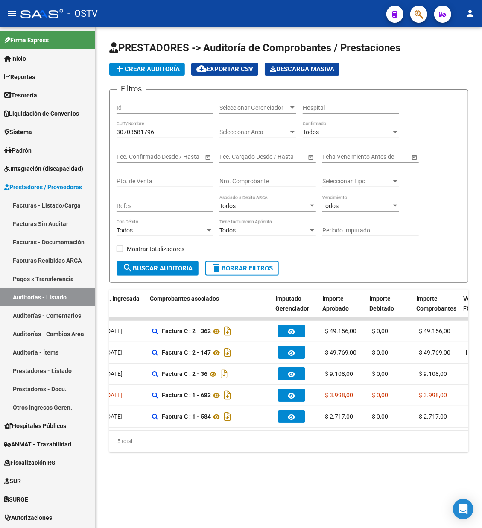
scroll to position [0, 212]
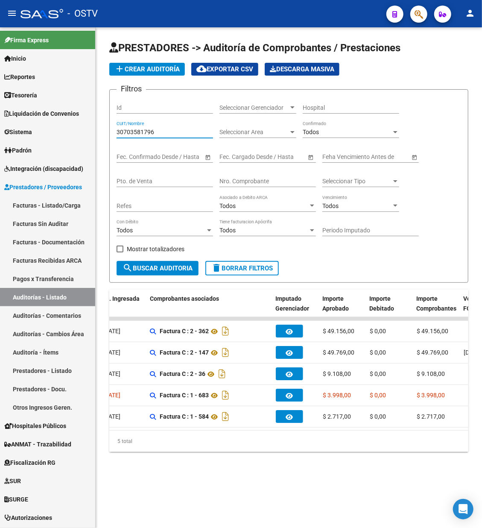
drag, startPoint x: 158, startPoint y: 128, endPoint x: 110, endPoint y: 128, distance: 48.2
click at [110, 128] on form "Filtros Id Seleccionar Gerenciador Seleccionar Gerenciador Hospital 30703581796…" at bounding box center [288, 185] width 359 height 193
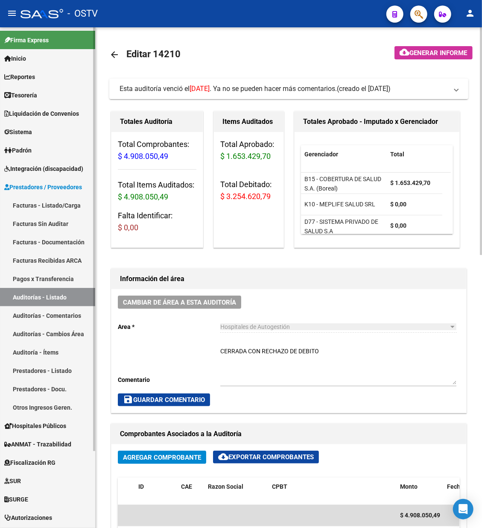
click at [44, 294] on link "Auditorías - Listado" at bounding box center [47, 297] width 95 height 18
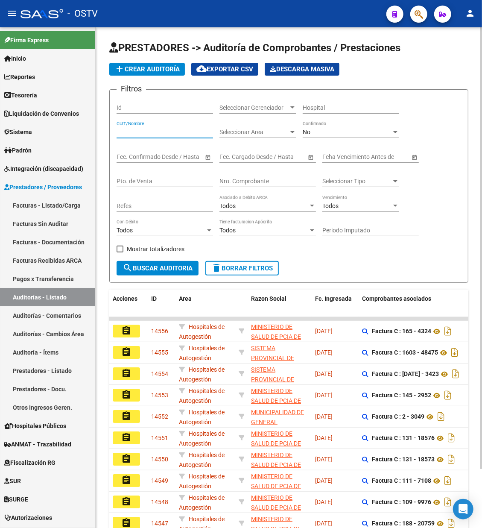
click at [142, 129] on input "CUIT/Nombre" at bounding box center [165, 131] width 96 height 7
paste input "30715918370"
click at [323, 129] on div "No" at bounding box center [347, 131] width 89 height 7
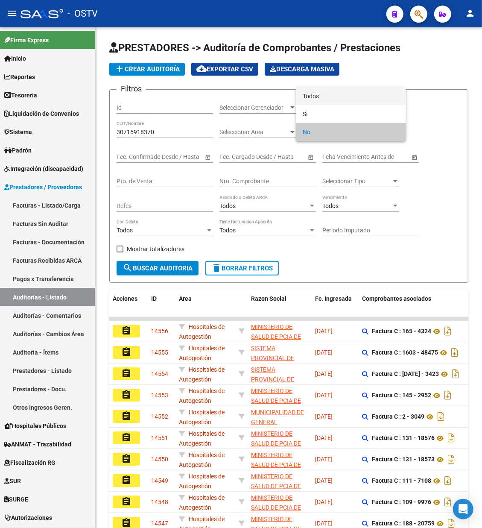
click at [308, 91] on span "Todos" at bounding box center [351, 96] width 96 height 18
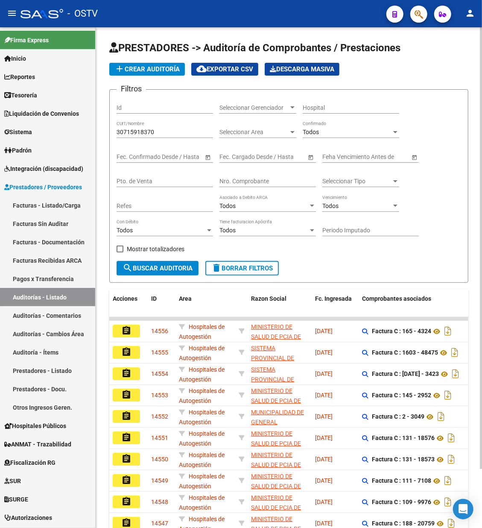
click at [158, 259] on div "Mostrar totalizadores" at bounding box center [154, 252] width 74 height 17
click at [156, 268] on span "search Buscar Auditoria" at bounding box center [157, 268] width 70 height 8
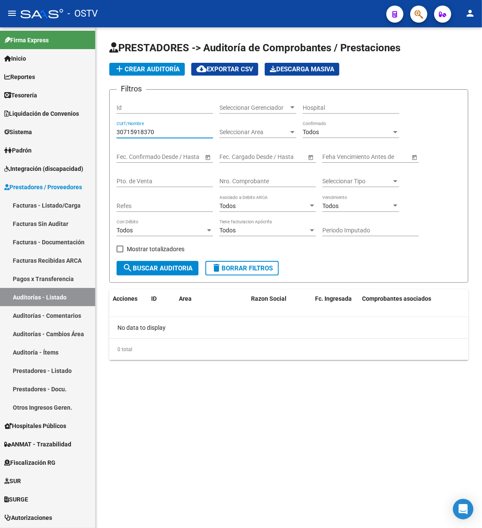
drag, startPoint x: 164, startPoint y: 130, endPoint x: 122, endPoint y: 135, distance: 42.9
click at [102, 137] on div "PRESTADORES -> Auditoría de Comprobantes / Prestaciones add Crear Auditoría clo…" at bounding box center [289, 207] width 386 height 360
paste input "3678361149"
click at [147, 265] on span "search Buscar Auditoria" at bounding box center [157, 268] width 70 height 8
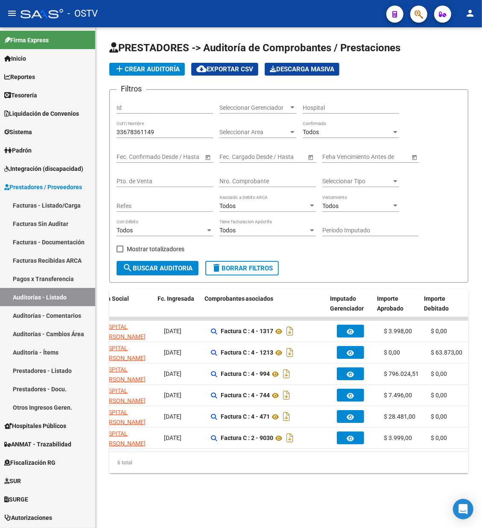
scroll to position [0, 174]
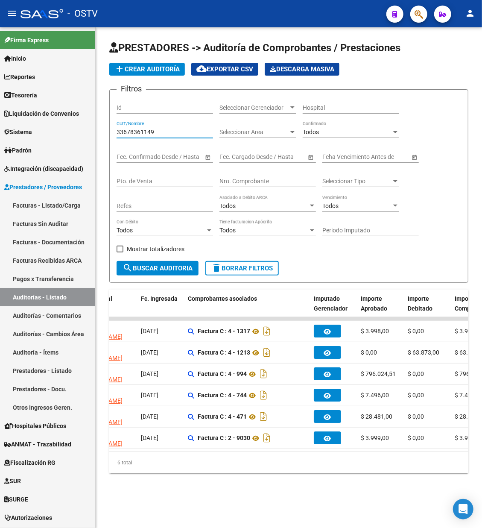
drag, startPoint x: 161, startPoint y: 131, endPoint x: 123, endPoint y: 131, distance: 38.0
click at [123, 131] on input "33678361149" at bounding box center [165, 131] width 96 height 7
click at [166, 132] on input "33678361149" at bounding box center [165, 131] width 96 height 7
drag, startPoint x: 166, startPoint y: 132, endPoint x: 89, endPoint y: 132, distance: 76.8
click at [89, 132] on mat-sidenav-container "Firma Express Inicio Calendario SSS Instructivos Contacto OS Reportes Tablero d…" at bounding box center [241, 277] width 482 height 500
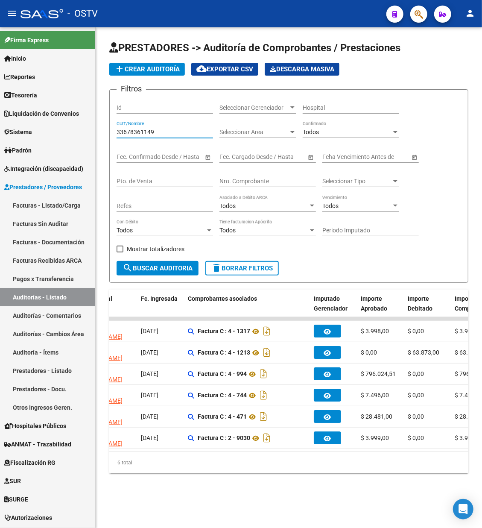
paste input "8544445"
type input "33685444459"
click at [151, 266] on span "search Buscar Auditoria" at bounding box center [157, 268] width 70 height 8
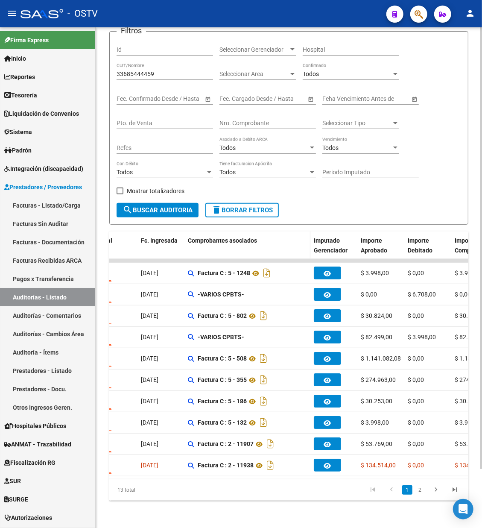
scroll to position [67, 0]
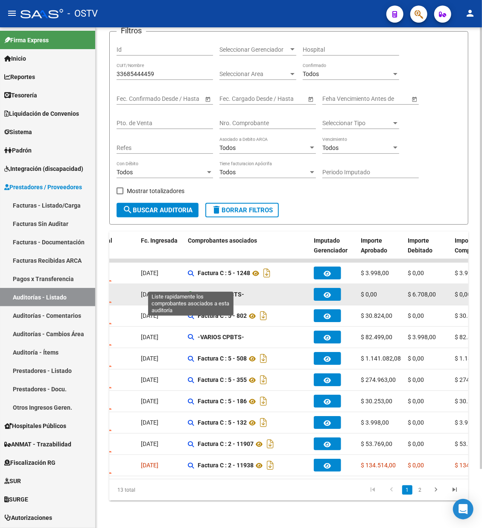
click at [191, 291] on icon at bounding box center [191, 294] width 6 height 6
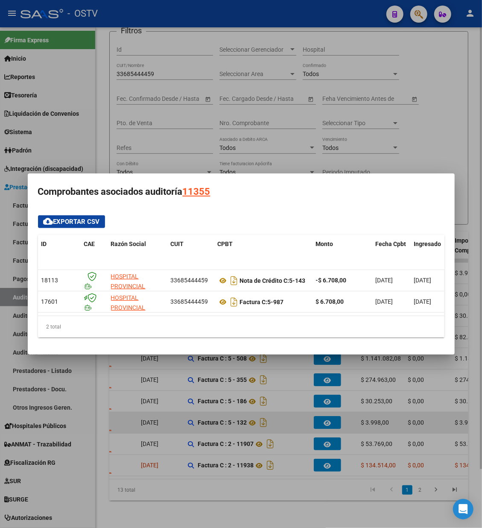
click at [413, 413] on div at bounding box center [241, 264] width 482 height 528
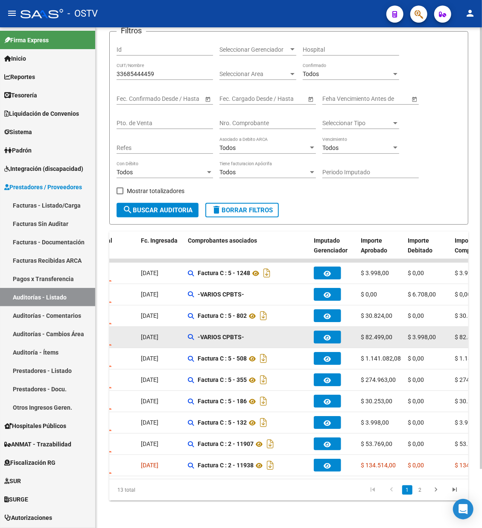
click at [197, 332] on div "-VARIOS CPBTS-" at bounding box center [247, 337] width 119 height 10
click at [189, 334] on icon at bounding box center [191, 337] width 6 height 6
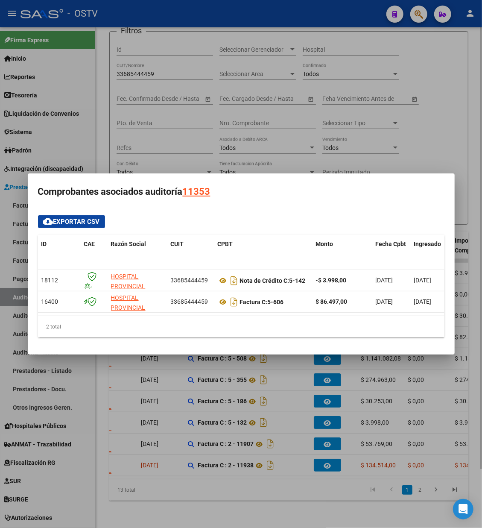
click at [420, 139] on div at bounding box center [241, 264] width 482 height 528
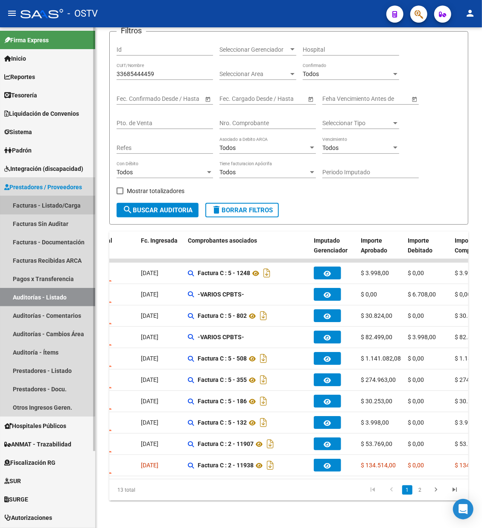
click at [46, 202] on link "Facturas - Listado/Carga" at bounding box center [47, 205] width 95 height 18
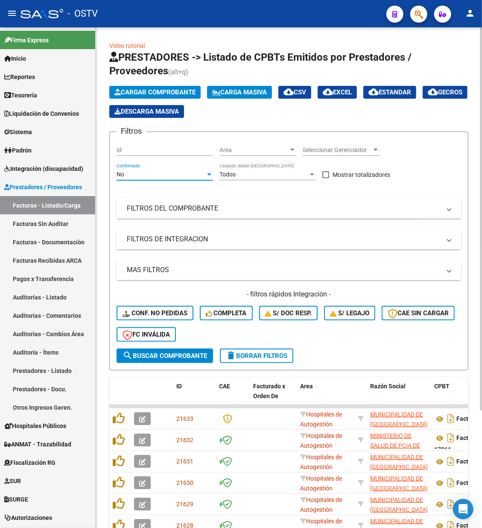
click at [157, 176] on div "No" at bounding box center [161, 174] width 89 height 7
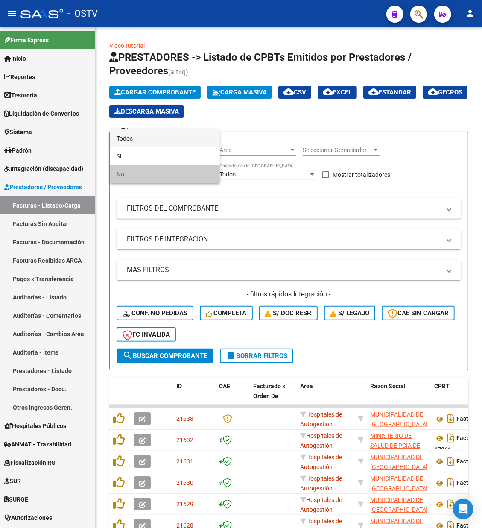
click at [139, 137] on span "Todos" at bounding box center [165, 138] width 96 height 18
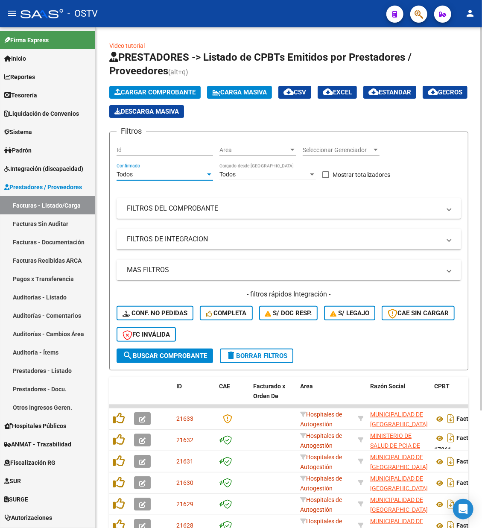
click at [176, 210] on mat-panel-title "FILTROS DEL COMPROBANTE" at bounding box center [284, 208] width 314 height 9
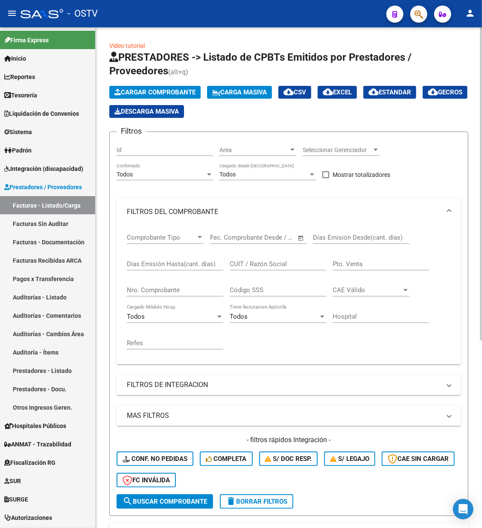
click at [272, 262] on input "CUIT / Razón Social" at bounding box center [278, 264] width 96 height 8
paste input "33685444459"
type input "33685444459"
click at [155, 289] on input "Nro. Comprobante" at bounding box center [175, 290] width 96 height 8
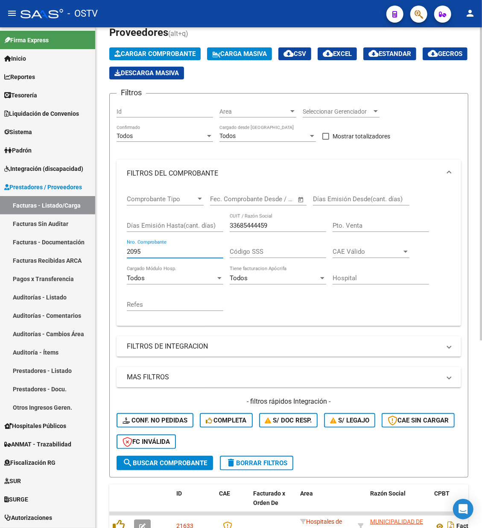
scroll to position [114, 0]
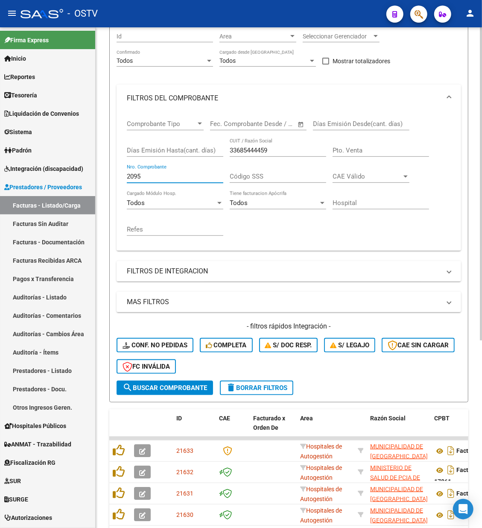
type input "2095"
click at [152, 384] on span "search Buscar Comprobante" at bounding box center [164, 388] width 85 height 8
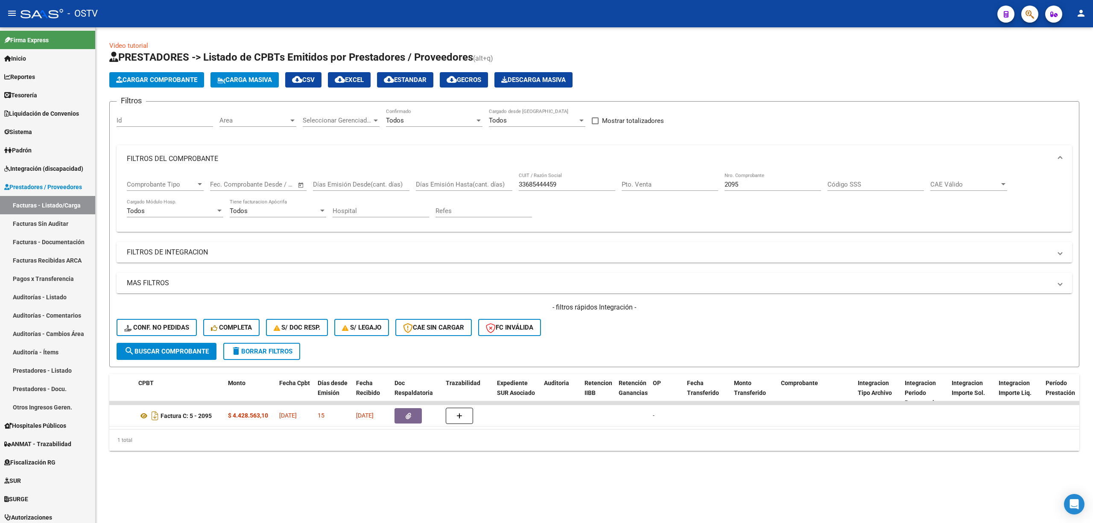
scroll to position [0, 0]
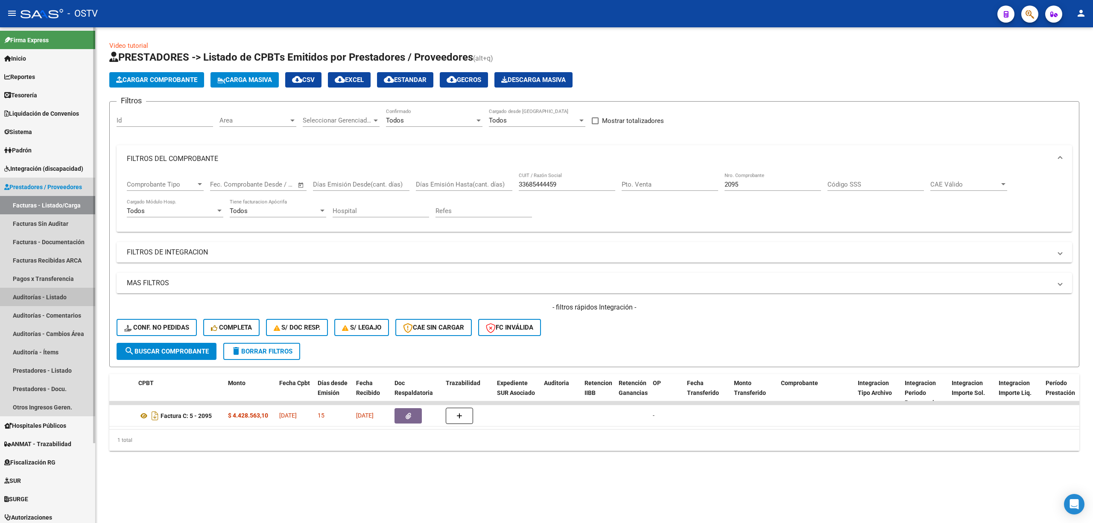
click at [39, 292] on link "Auditorías - Listado" at bounding box center [47, 297] width 95 height 18
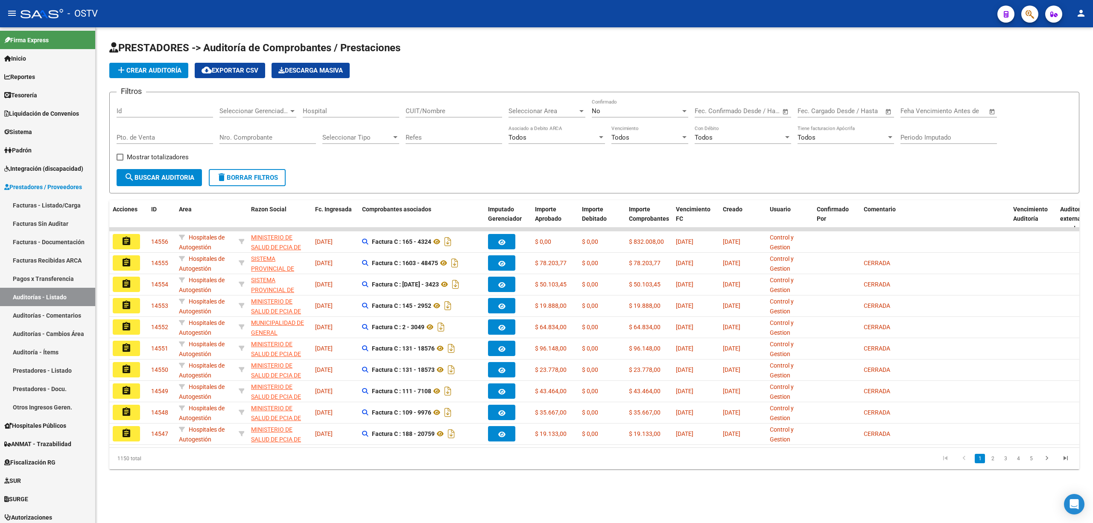
click at [243, 136] on input "Nro. Comprobante" at bounding box center [267, 138] width 96 height 8
type input "118"
click at [595, 111] on span "No" at bounding box center [596, 111] width 9 height 8
click at [595, 69] on span "Todos" at bounding box center [640, 72] width 96 height 19
click at [163, 174] on span "search Buscar Auditoria" at bounding box center [159, 178] width 70 height 8
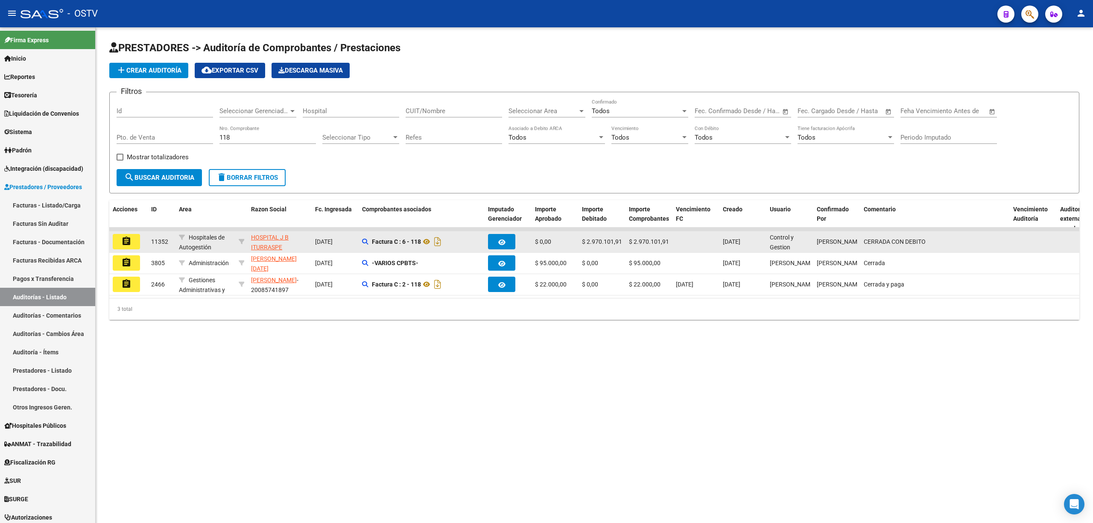
click at [123, 238] on mat-icon "assignment" at bounding box center [126, 241] width 10 height 10
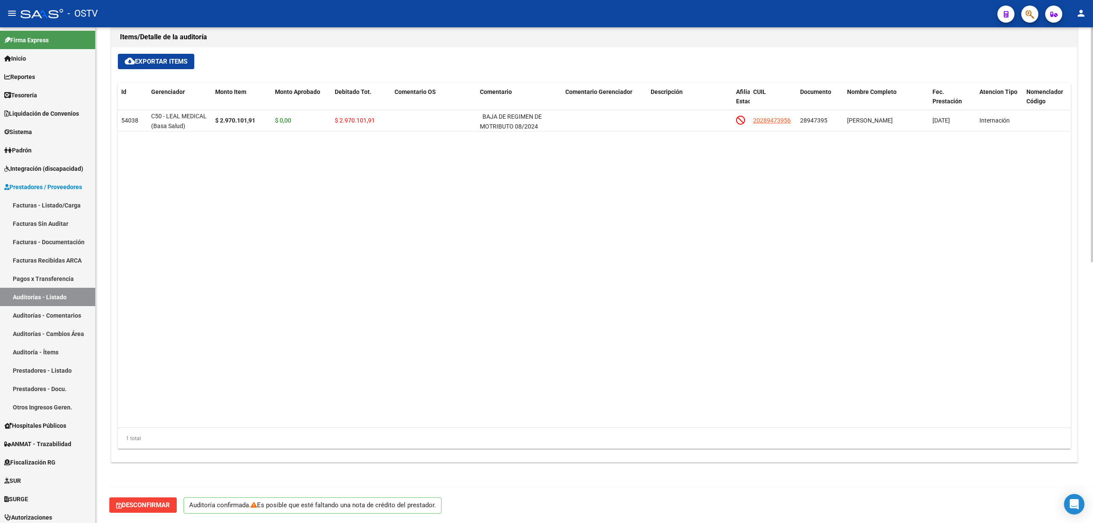
scroll to position [321, 0]
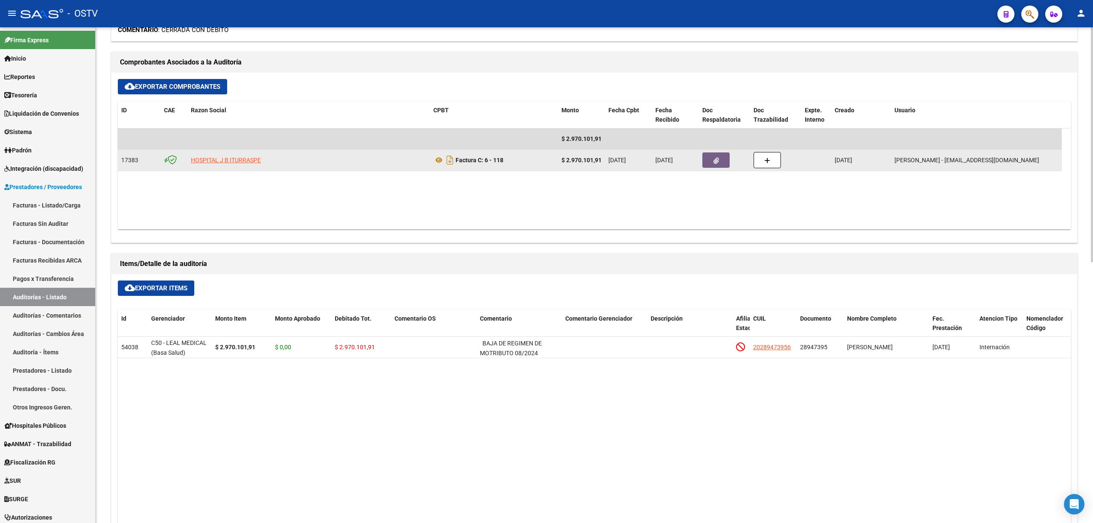
click at [705, 156] on button "button" at bounding box center [715, 159] width 27 height 15
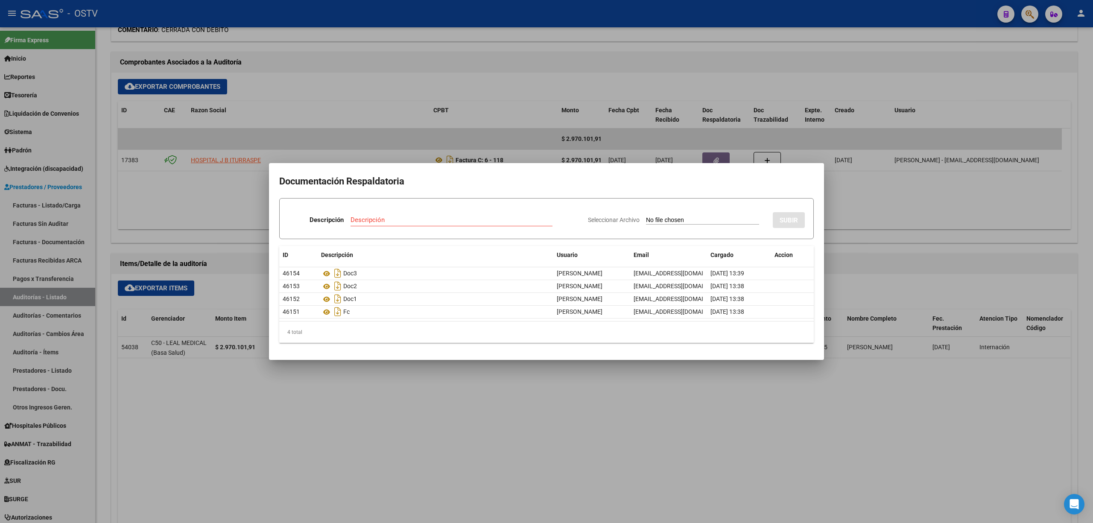
click at [400, 377] on div at bounding box center [546, 261] width 1093 height 523
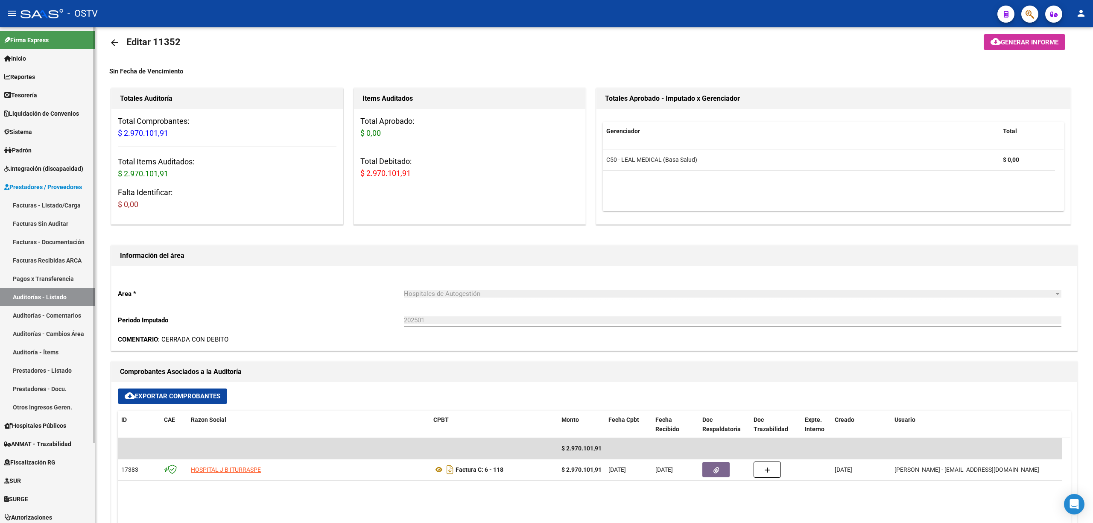
scroll to position [0, 0]
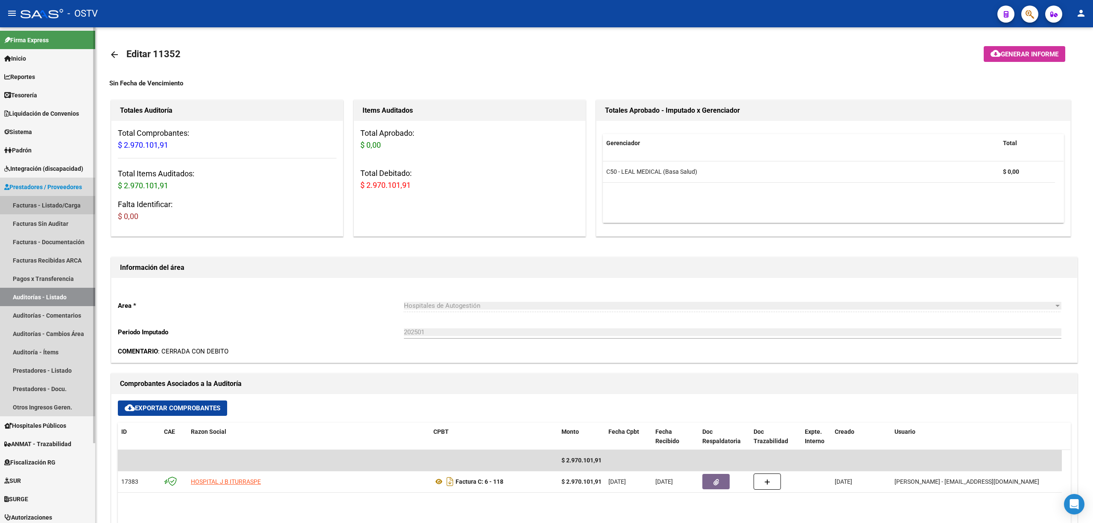
click at [42, 203] on link "Facturas - Listado/Carga" at bounding box center [47, 205] width 95 height 18
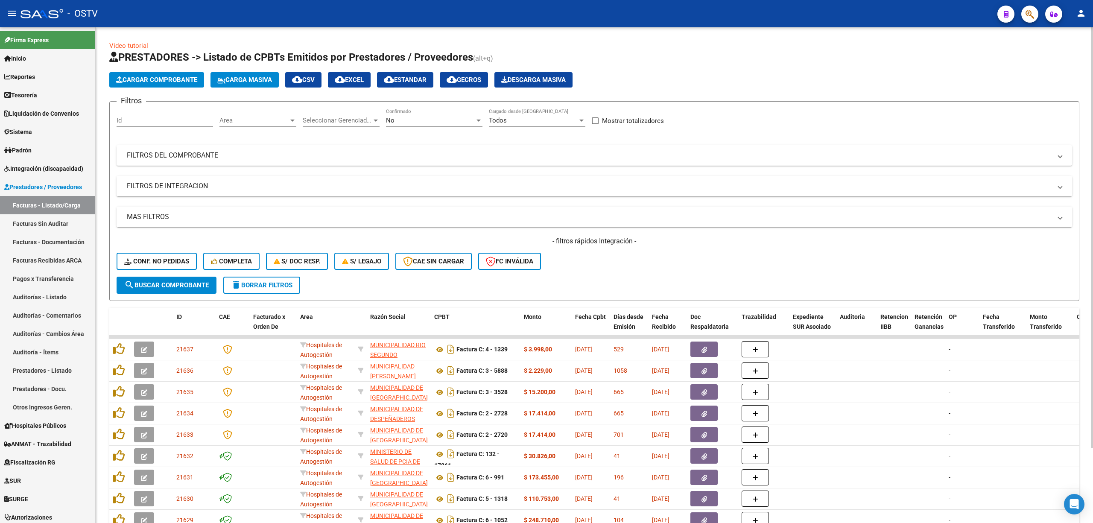
click at [248, 151] on mat-panel-title "FILTROS DEL COMPROBANTE" at bounding box center [589, 155] width 924 height 9
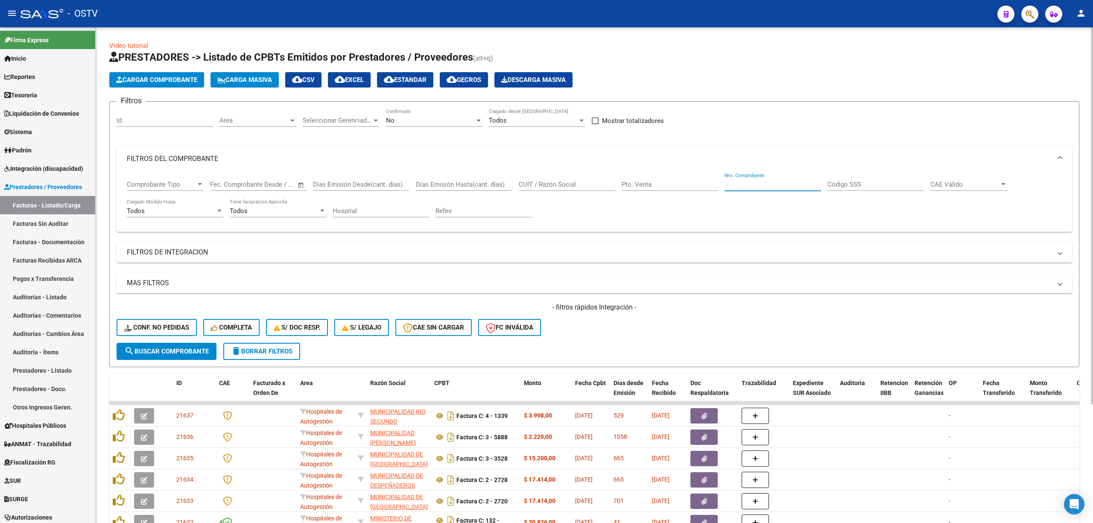
click at [737, 183] on input "Nro. Comprobante" at bounding box center [772, 185] width 96 height 8
type input "9075"
click at [135, 351] on span "search Buscar Comprobante" at bounding box center [166, 351] width 85 height 8
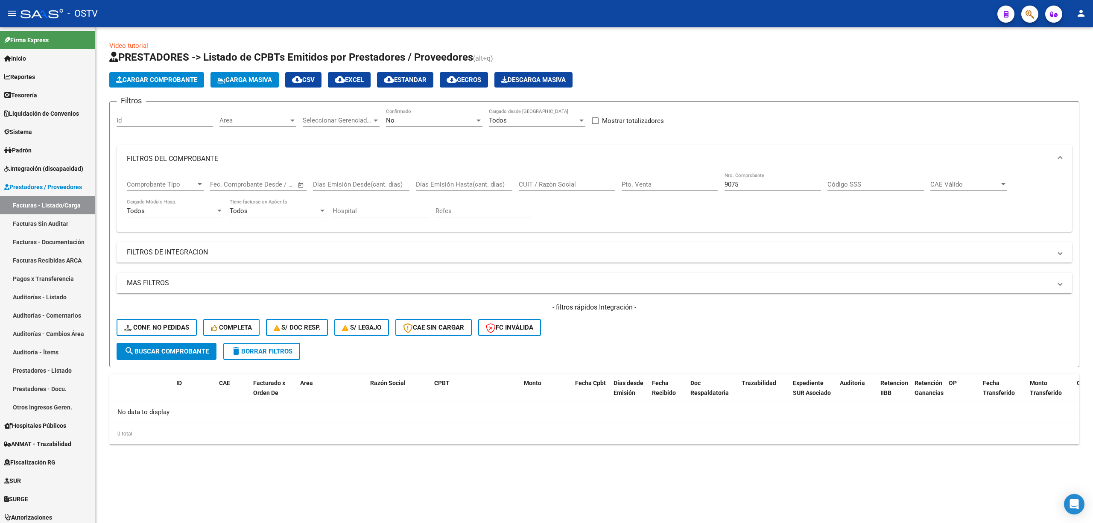
click at [429, 114] on div "No Confirmado" at bounding box center [434, 117] width 96 height 18
click at [394, 96] on span "Si" at bounding box center [434, 101] width 96 height 19
click at [169, 352] on span "search Buscar Comprobante" at bounding box center [166, 351] width 85 height 8
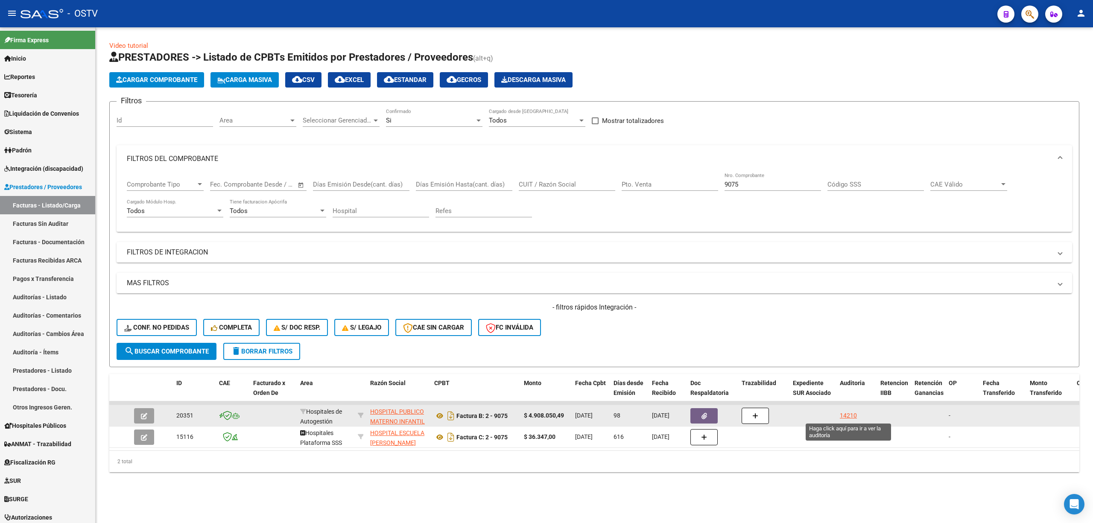
click at [846, 417] on div "14210" at bounding box center [848, 416] width 17 height 10
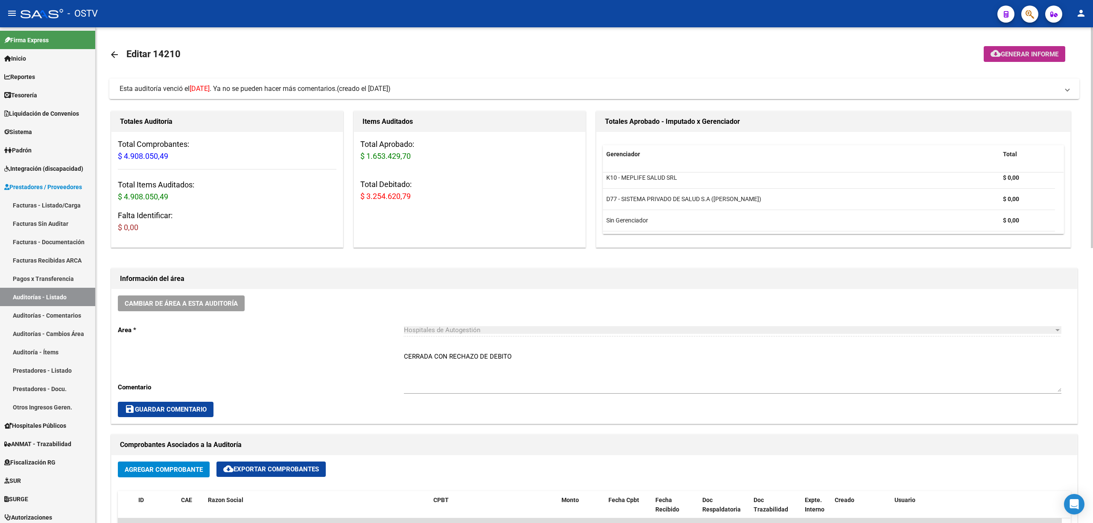
click at [1023, 53] on span "Generar informe" at bounding box center [1029, 54] width 58 height 8
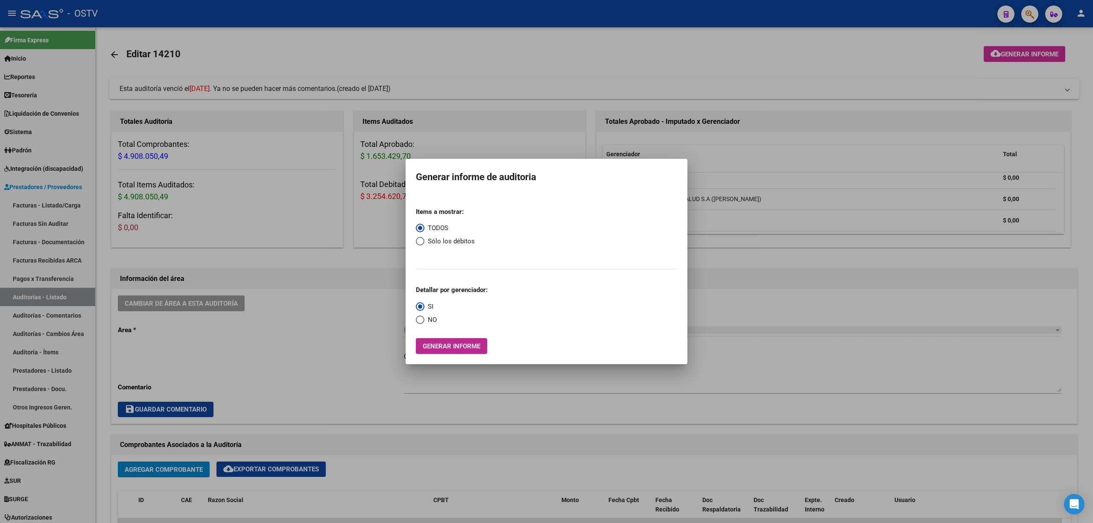
click at [438, 347] on span "Generar informe" at bounding box center [452, 346] width 58 height 8
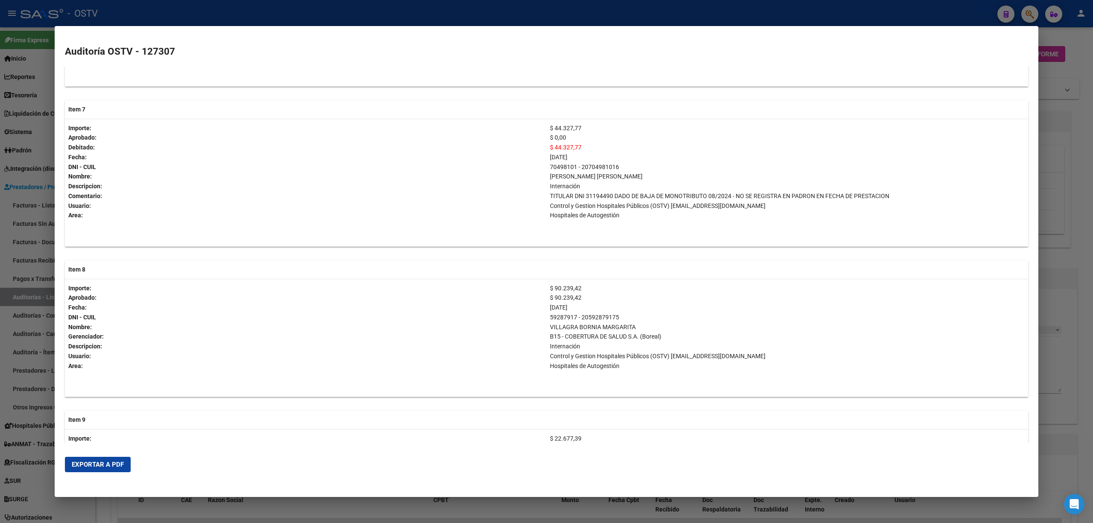
scroll to position [1252, 0]
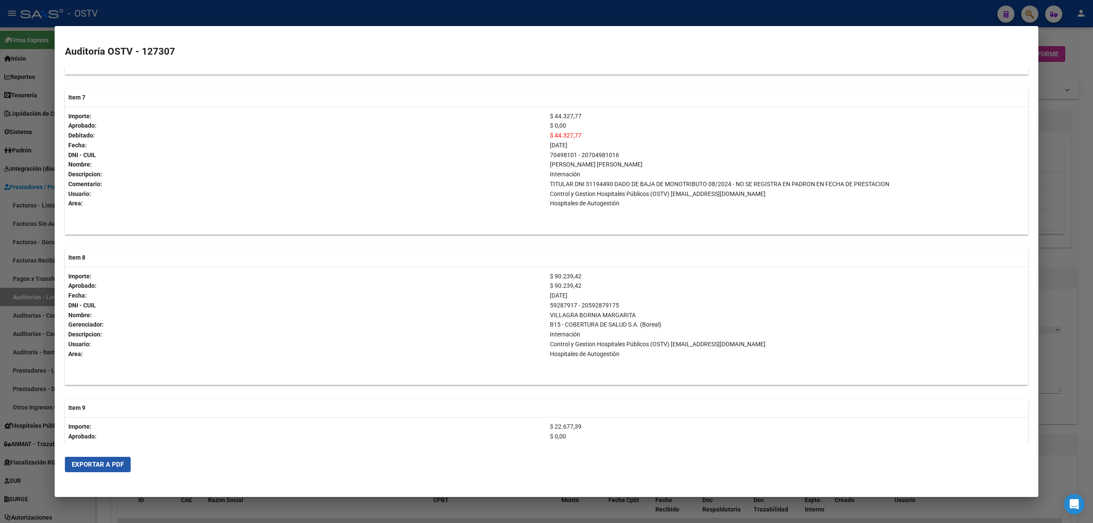
click at [86, 466] on span "Exportar a PDF" at bounding box center [98, 465] width 52 height 8
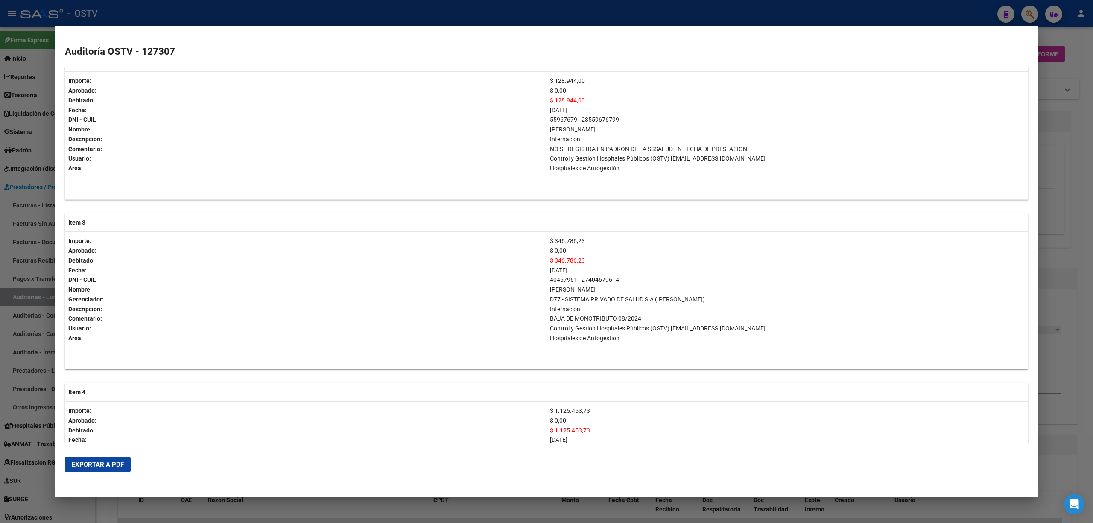
scroll to position [455, 0]
click at [26, 122] on div at bounding box center [546, 261] width 1093 height 523
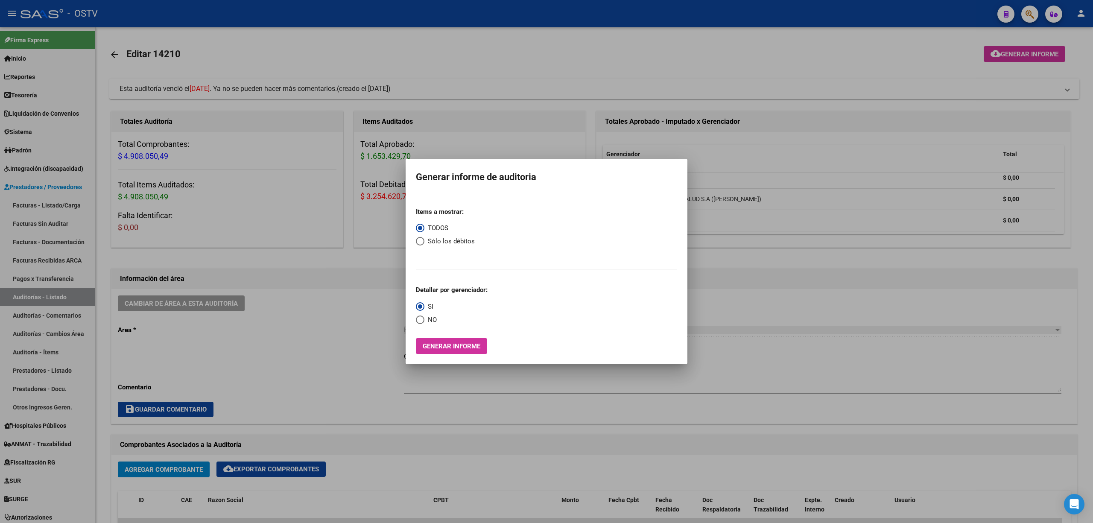
click at [504, 133] on div at bounding box center [546, 261] width 1093 height 523
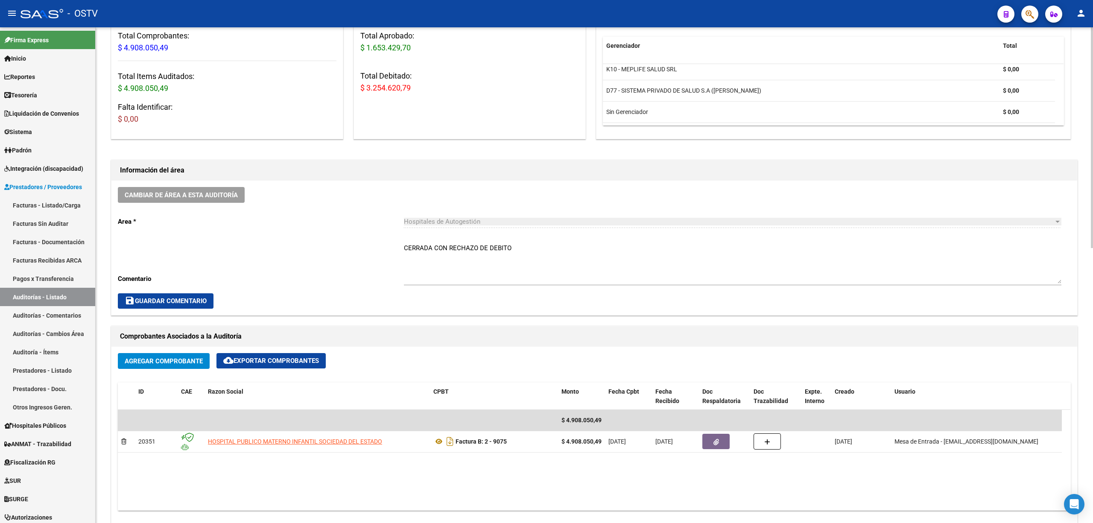
scroll to position [114, 0]
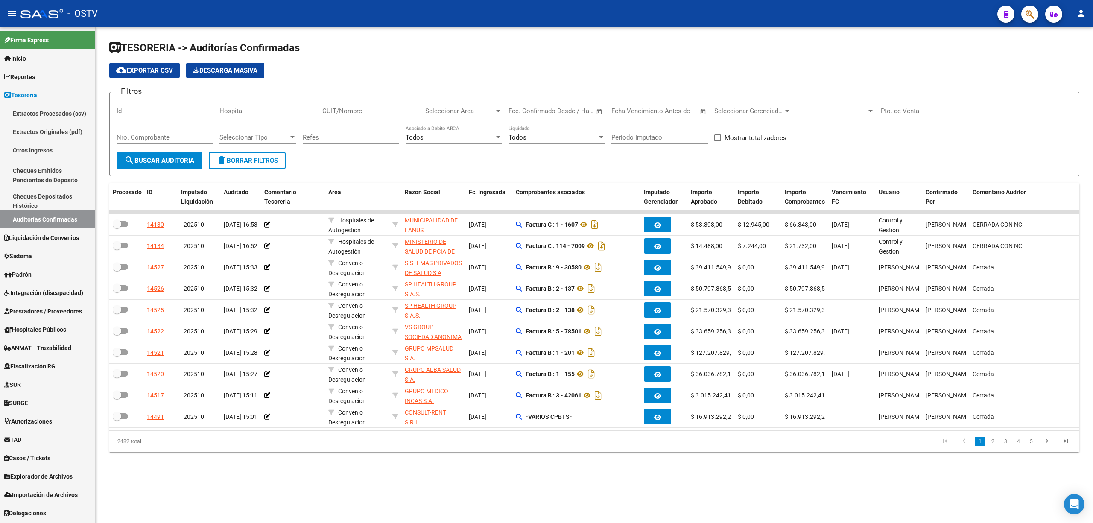
click at [140, 164] on span "search Buscar Auditoria" at bounding box center [159, 161] width 70 height 8
click at [165, 157] on span "search Buscar Auditoria" at bounding box center [159, 161] width 70 height 8
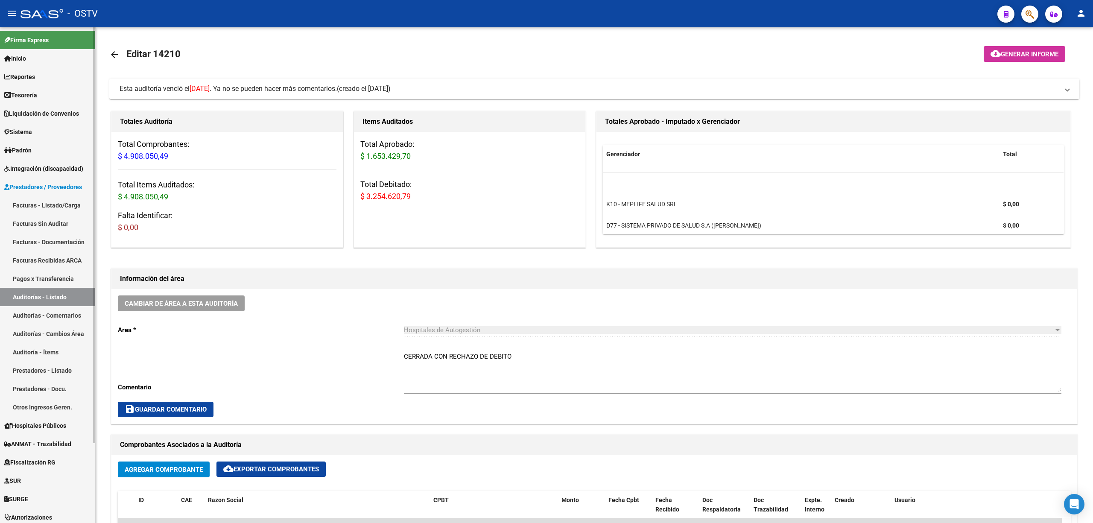
scroll to position [26, 0]
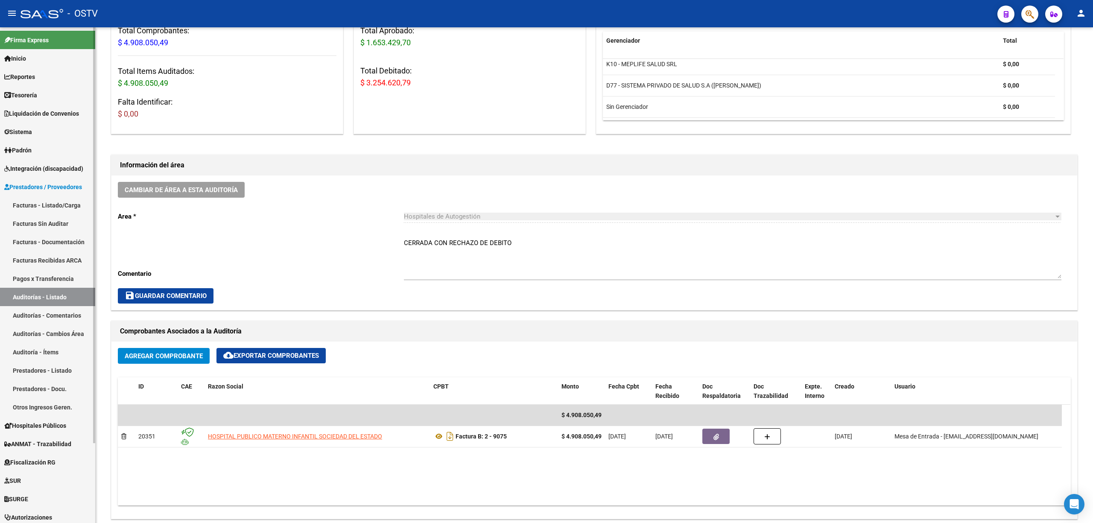
click at [35, 201] on link "Facturas - Listado/Carga" at bounding box center [47, 205] width 95 height 18
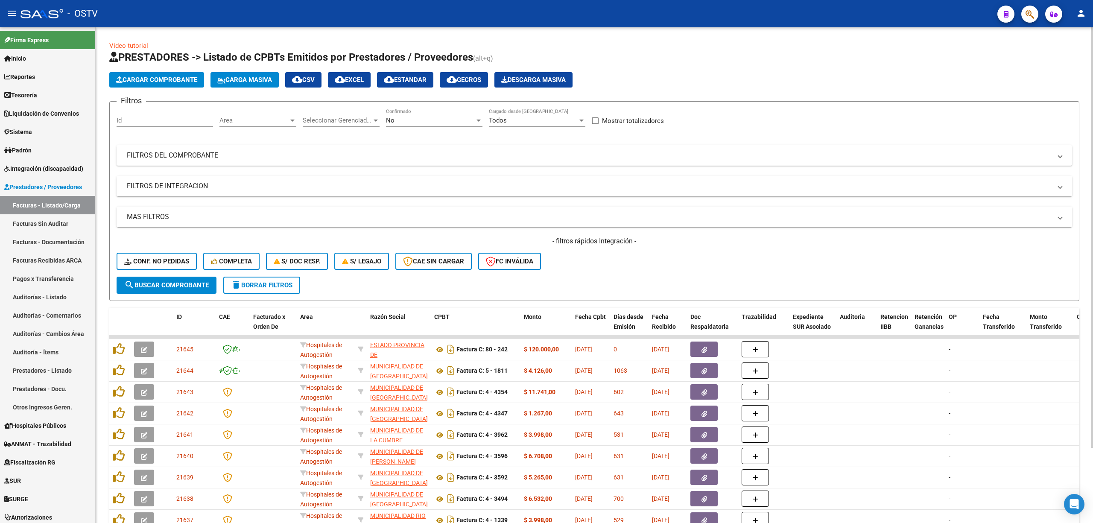
click at [163, 152] on mat-panel-title "FILTROS DEL COMPROBANTE" at bounding box center [589, 155] width 924 height 9
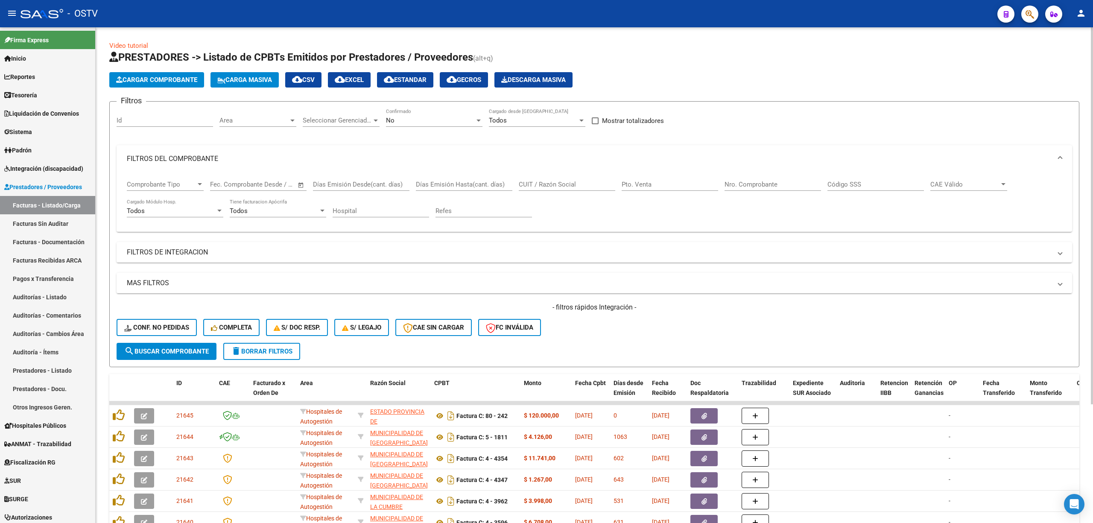
click at [407, 116] on div "No Confirmado" at bounding box center [434, 117] width 96 height 18
click at [400, 81] on span "Todos" at bounding box center [434, 82] width 96 height 19
click at [730, 185] on input "Nro. Comprobante" at bounding box center [772, 185] width 96 height 8
type input "2024"
click at [166, 349] on span "search Buscar Comprobante" at bounding box center [166, 351] width 85 height 8
